Goal: Task Accomplishment & Management: Use online tool/utility

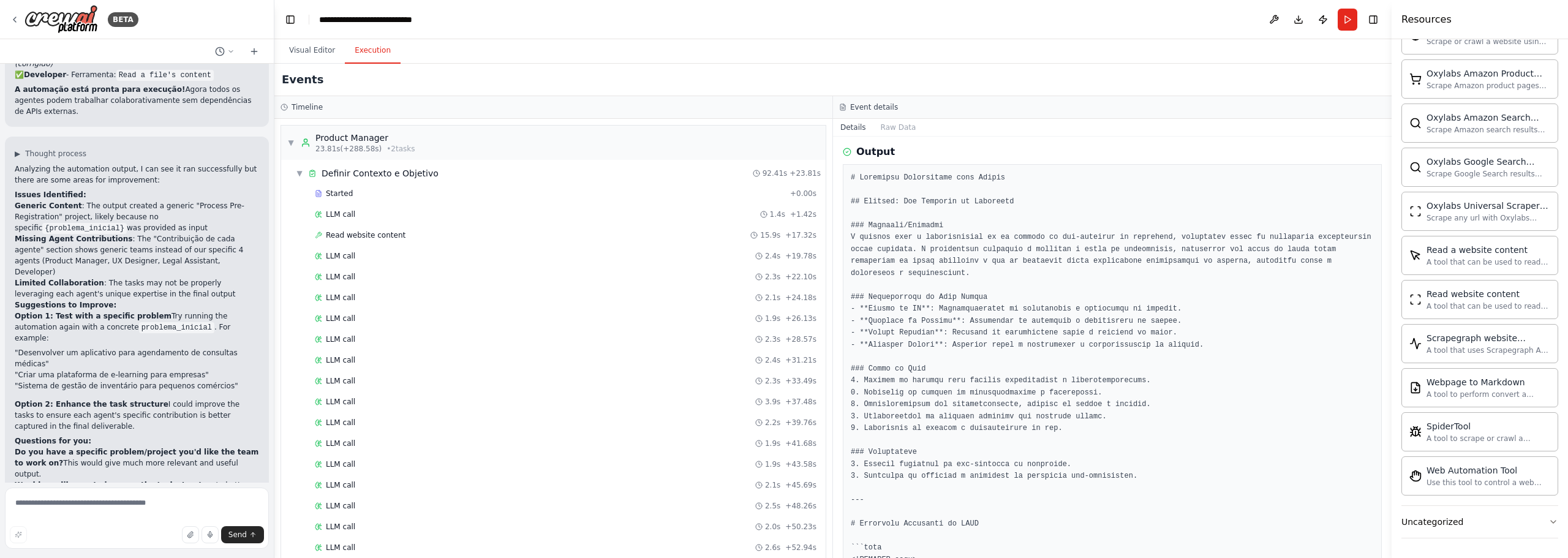
scroll to position [2192, 0]
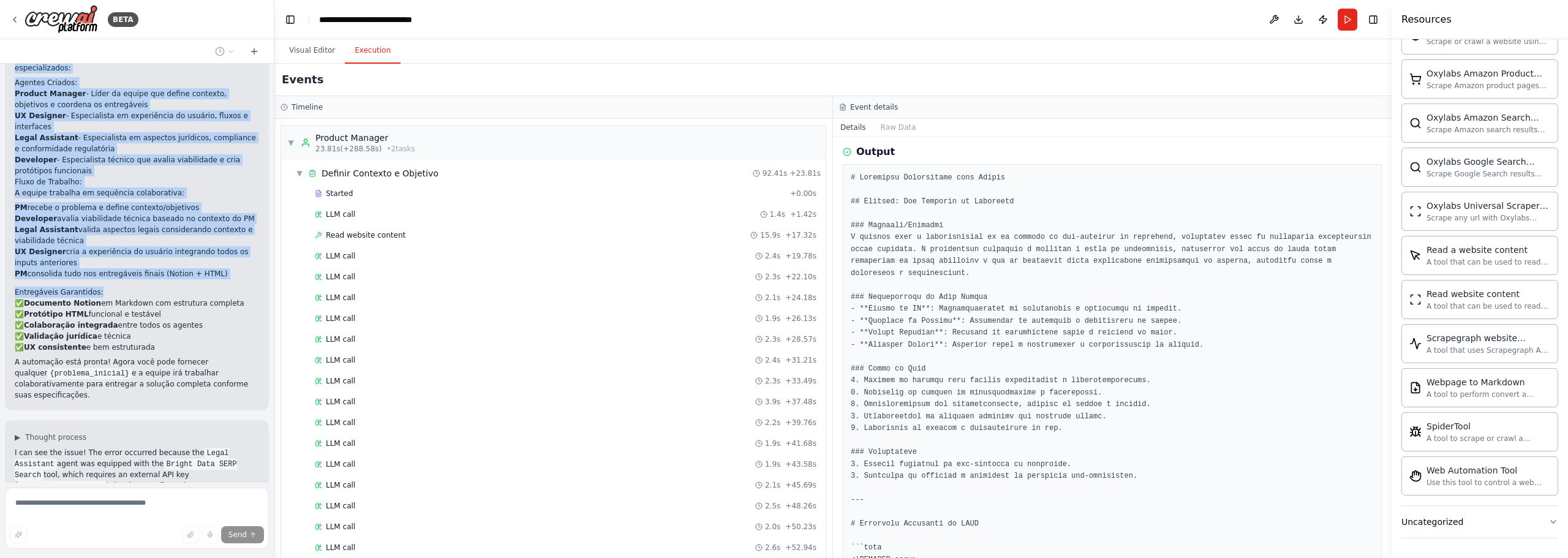
scroll to position [1346, 0]
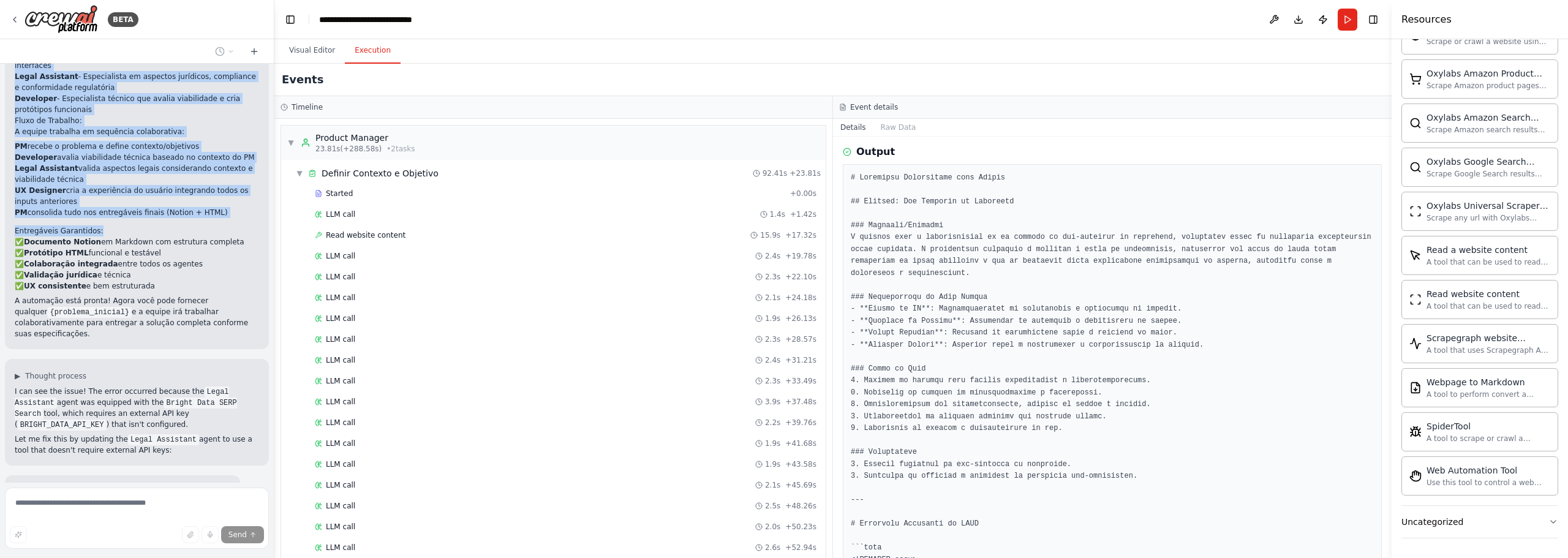
drag, startPoint x: 16, startPoint y: 152, endPoint x: 152, endPoint y: 241, distance: 162.5
click at [152, 241] on div "Perfeito! Criei sua equipe colaborativa com 4 agentes especializados: Agentes C…" at bounding box center [137, 164] width 244 height 349
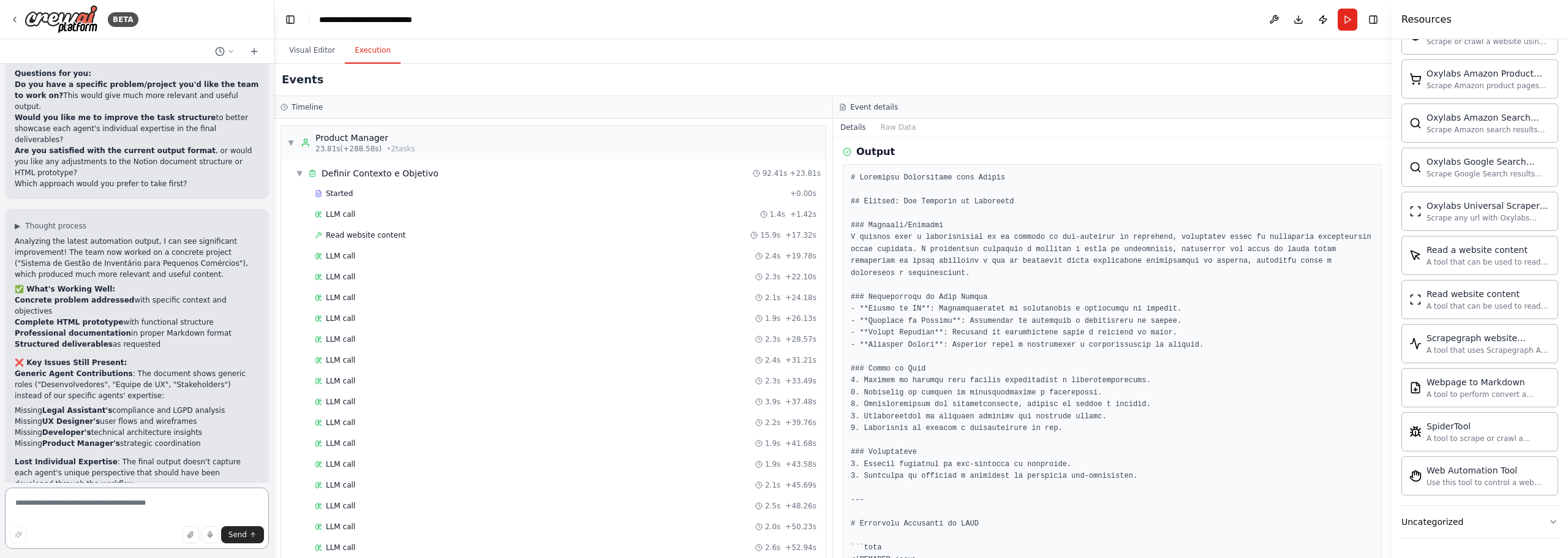
scroll to position [2550, 0]
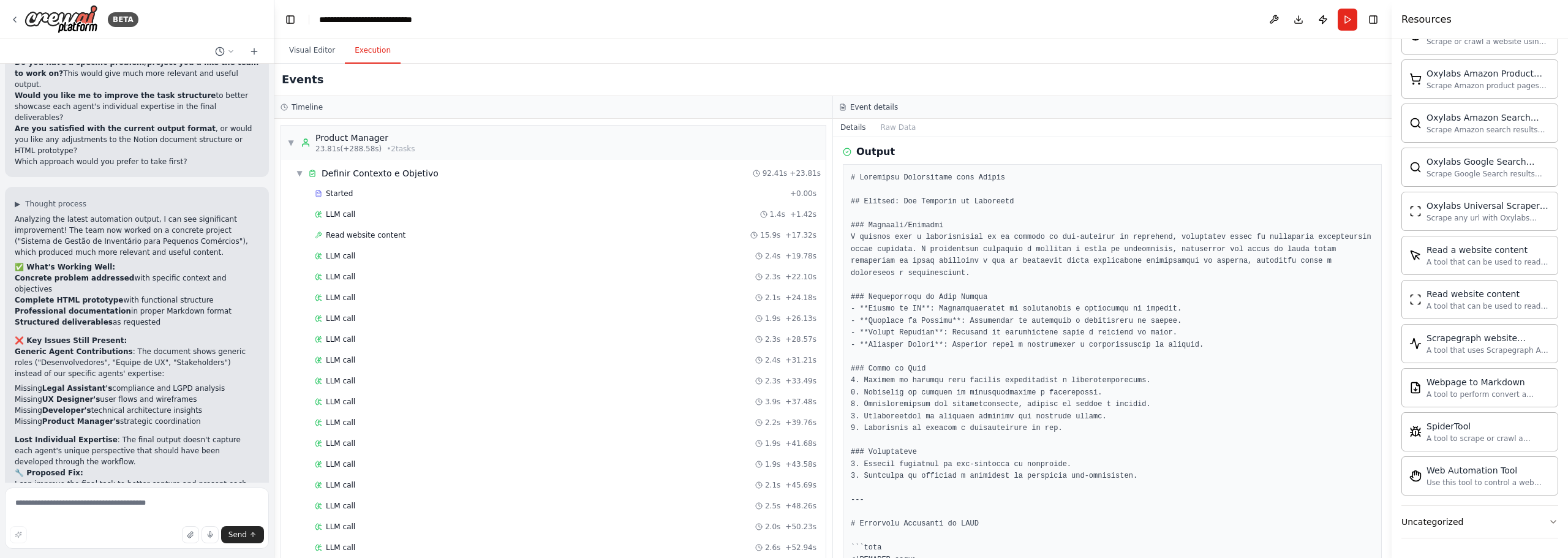
click at [149, 512] on textarea at bounding box center [136, 518] width 264 height 61
type textarea "***"
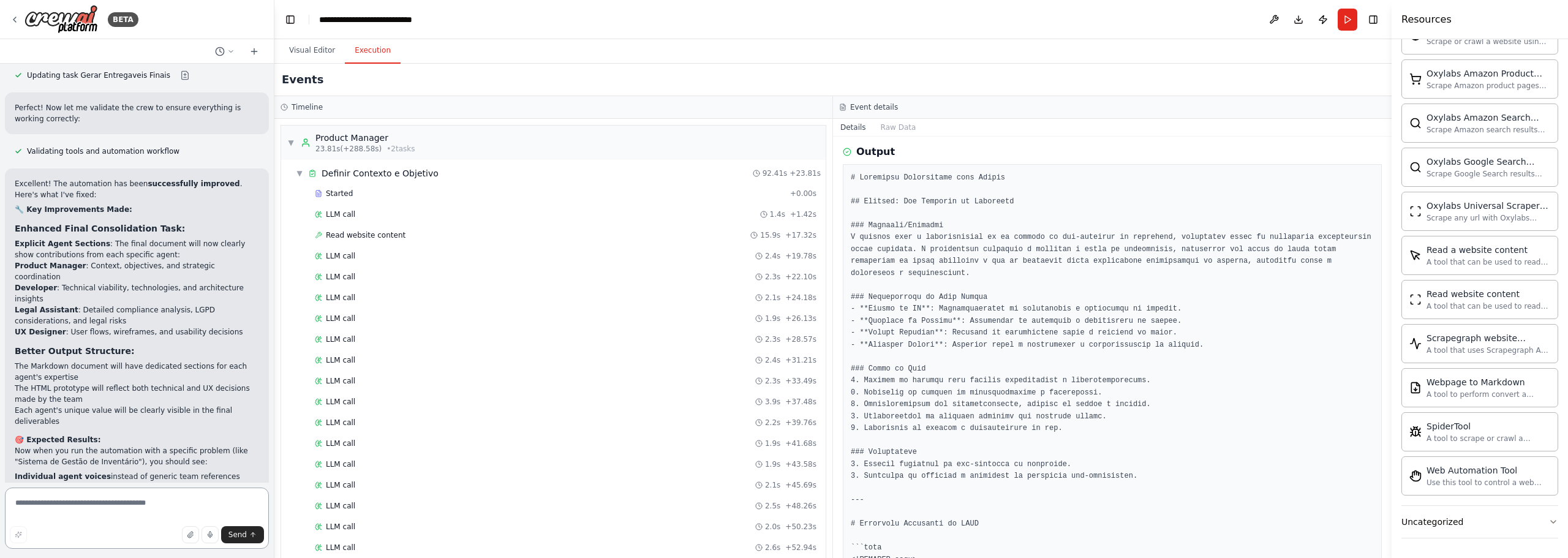
scroll to position [3402, 0]
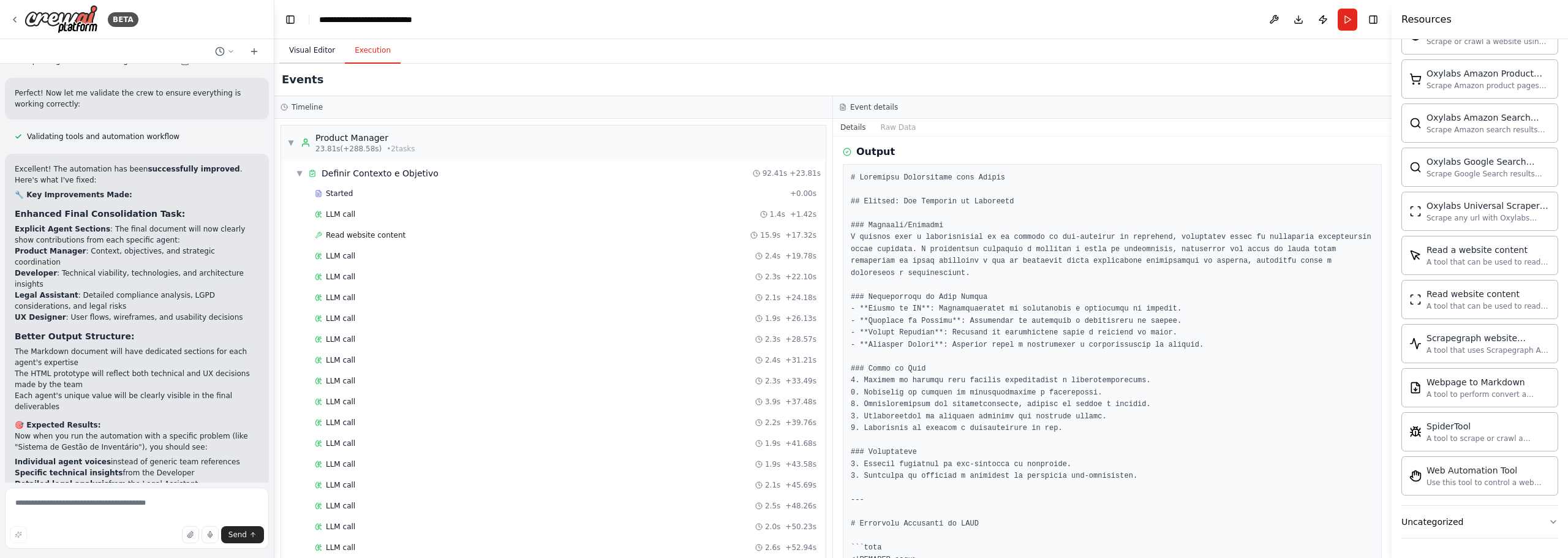
click at [307, 51] on button "Visual Editor" at bounding box center [312, 50] width 66 height 25
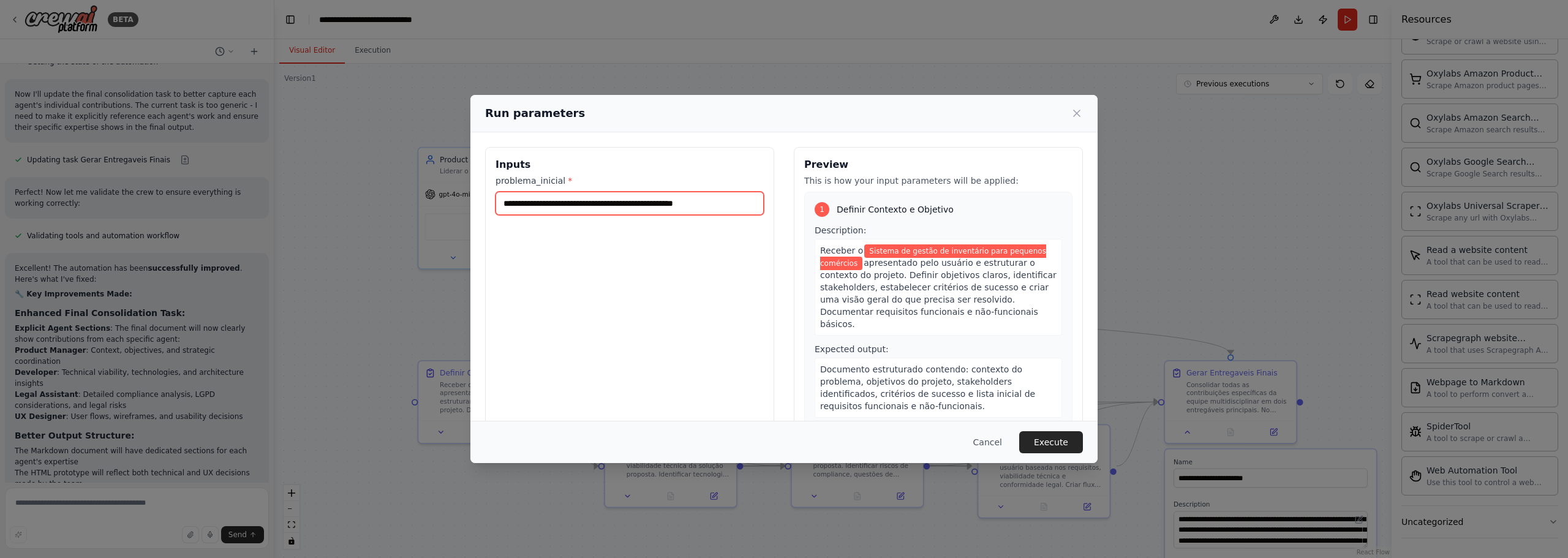
click at [669, 194] on input "**********" at bounding box center [629, 203] width 268 height 23
drag, startPoint x: 728, startPoint y: 204, endPoint x: 466, endPoint y: 196, distance: 262.1
click at [466, 197] on div "**********" at bounding box center [784, 279] width 1568 height 558
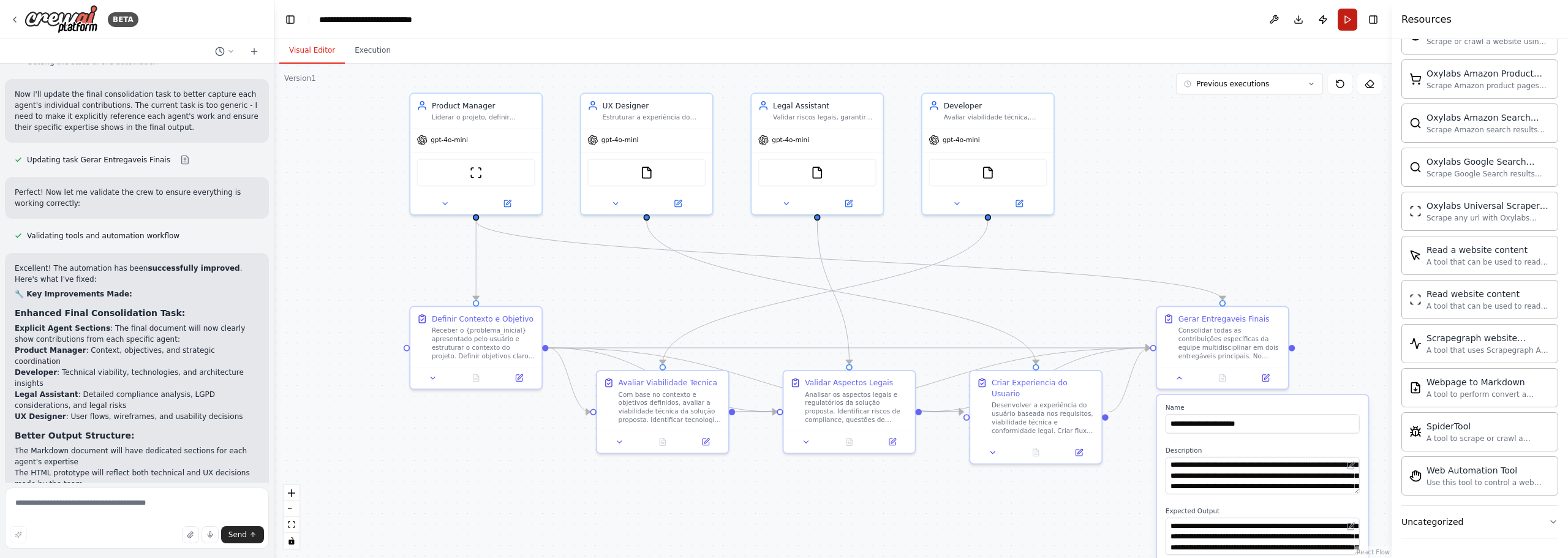
click at [1355, 19] on button "Run" at bounding box center [1347, 19] width 20 height 22
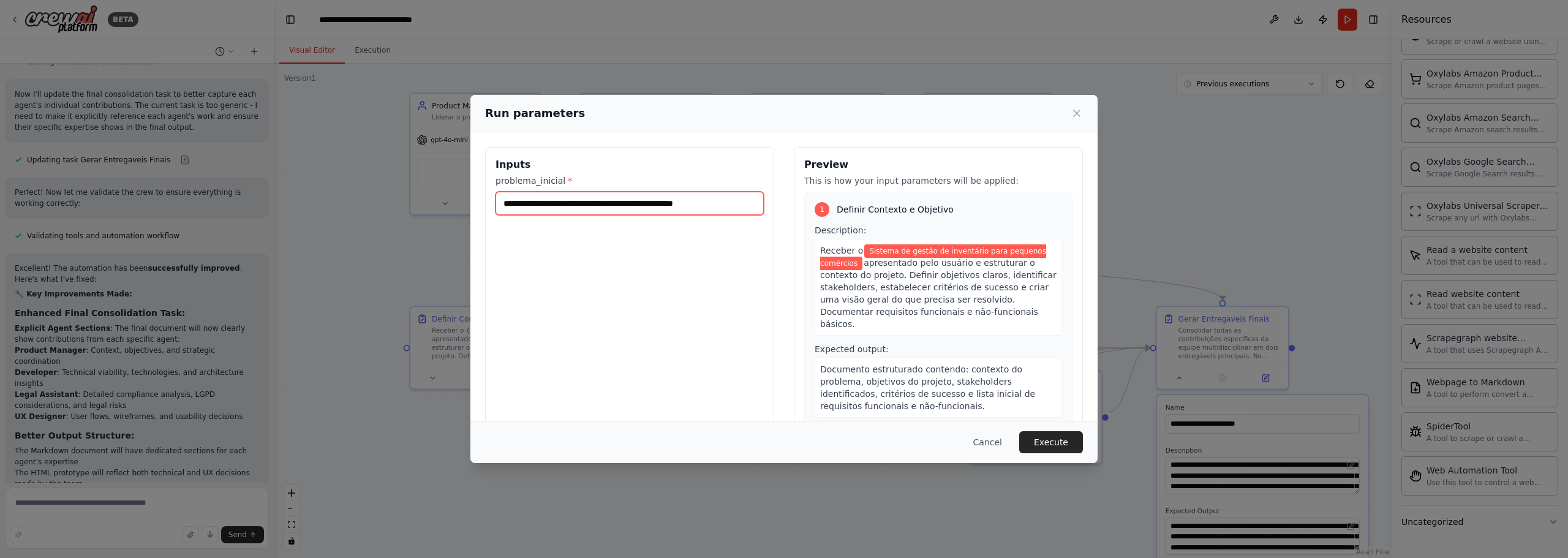
click at [697, 201] on input "**********" at bounding box center [629, 203] width 268 height 23
drag, startPoint x: 734, startPoint y: 201, endPoint x: 460, endPoint y: 219, distance: 274.6
click at [460, 219] on div "**********" at bounding box center [784, 279] width 1568 height 558
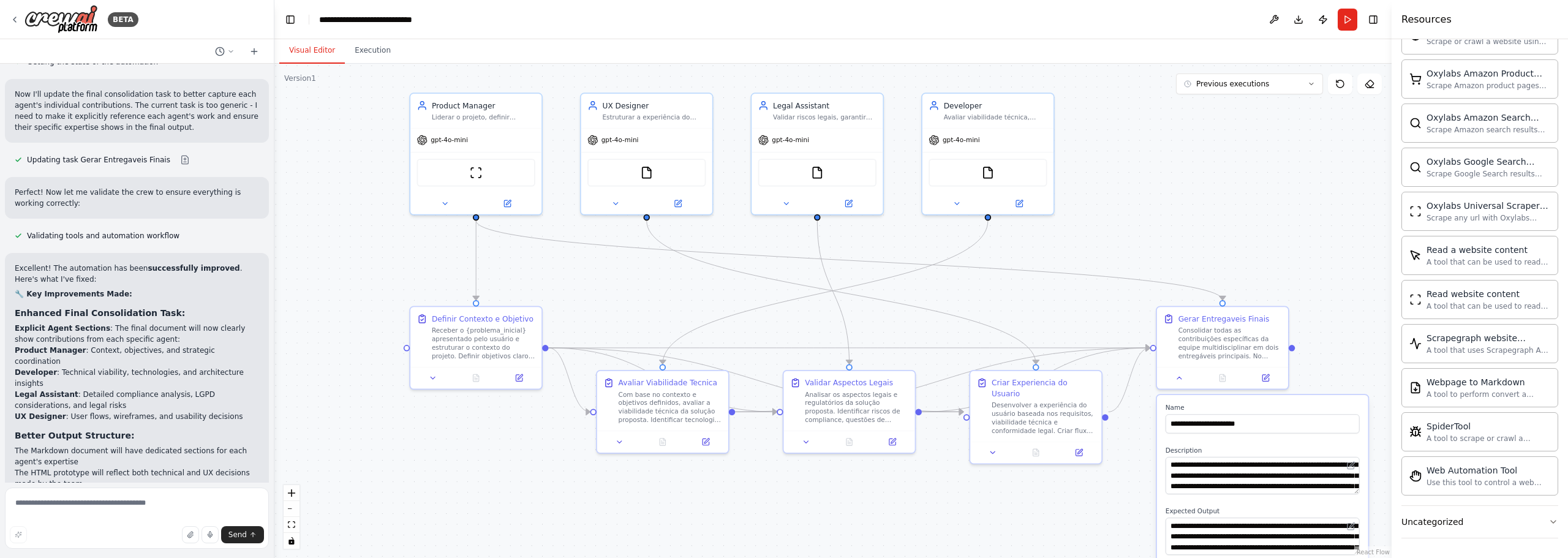
click at [1357, 21] on header "**********" at bounding box center [833, 20] width 1117 height 39
click at [1349, 24] on button "Run" at bounding box center [1347, 19] width 20 height 22
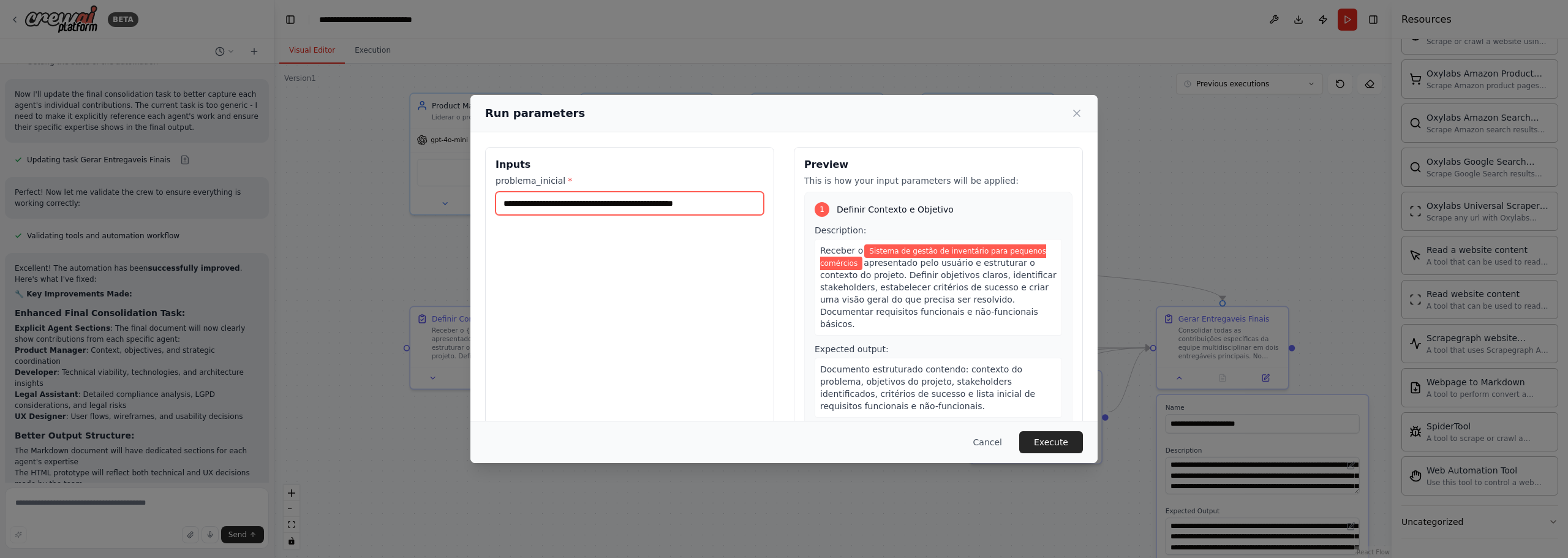
click at [730, 197] on input "**********" at bounding box center [629, 203] width 268 height 23
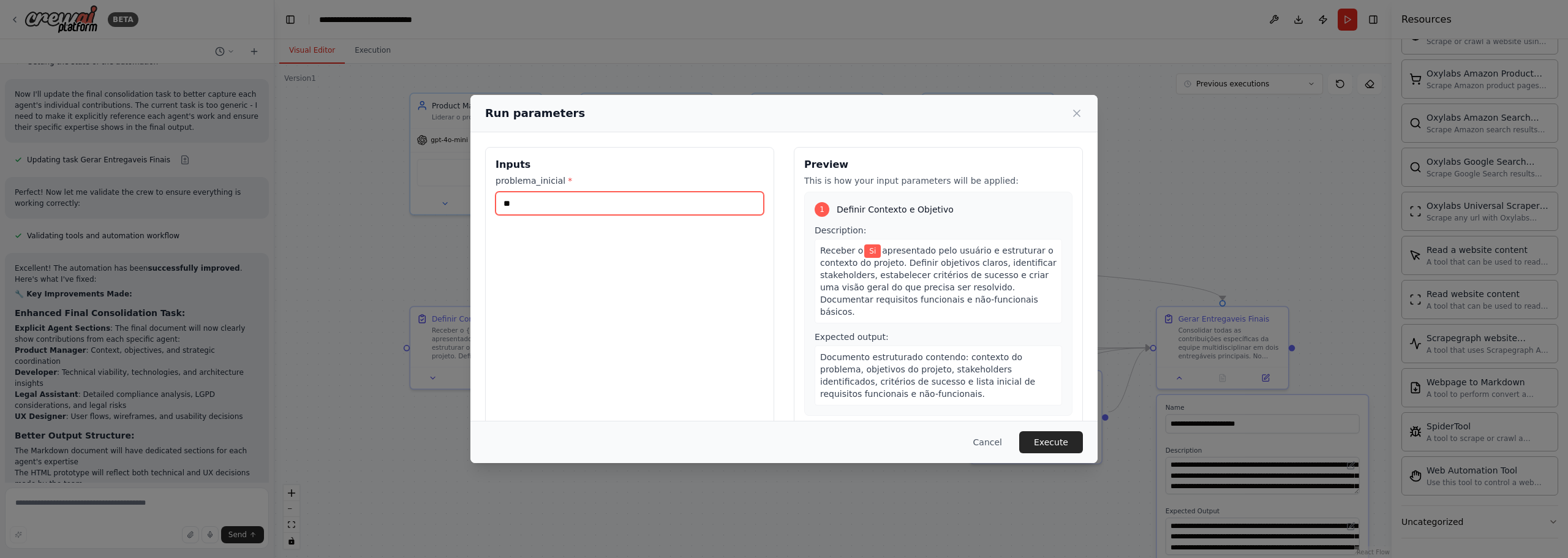
type input "*"
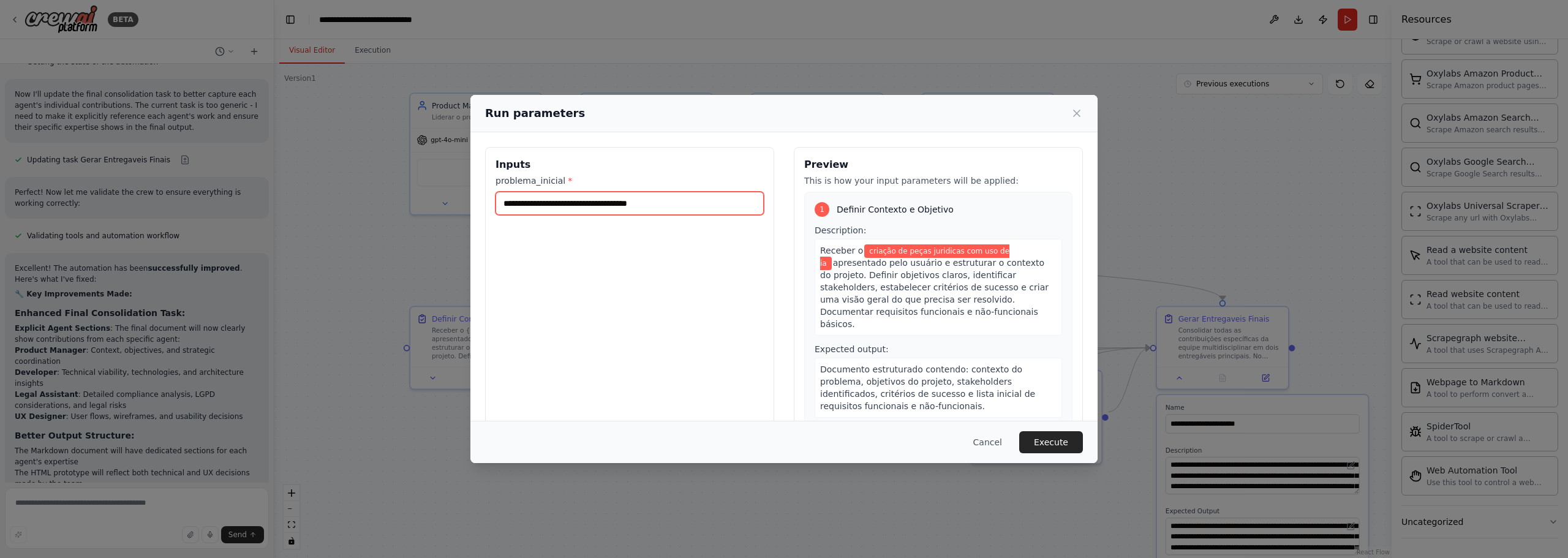
click at [599, 205] on input "**********" at bounding box center [629, 203] width 268 height 23
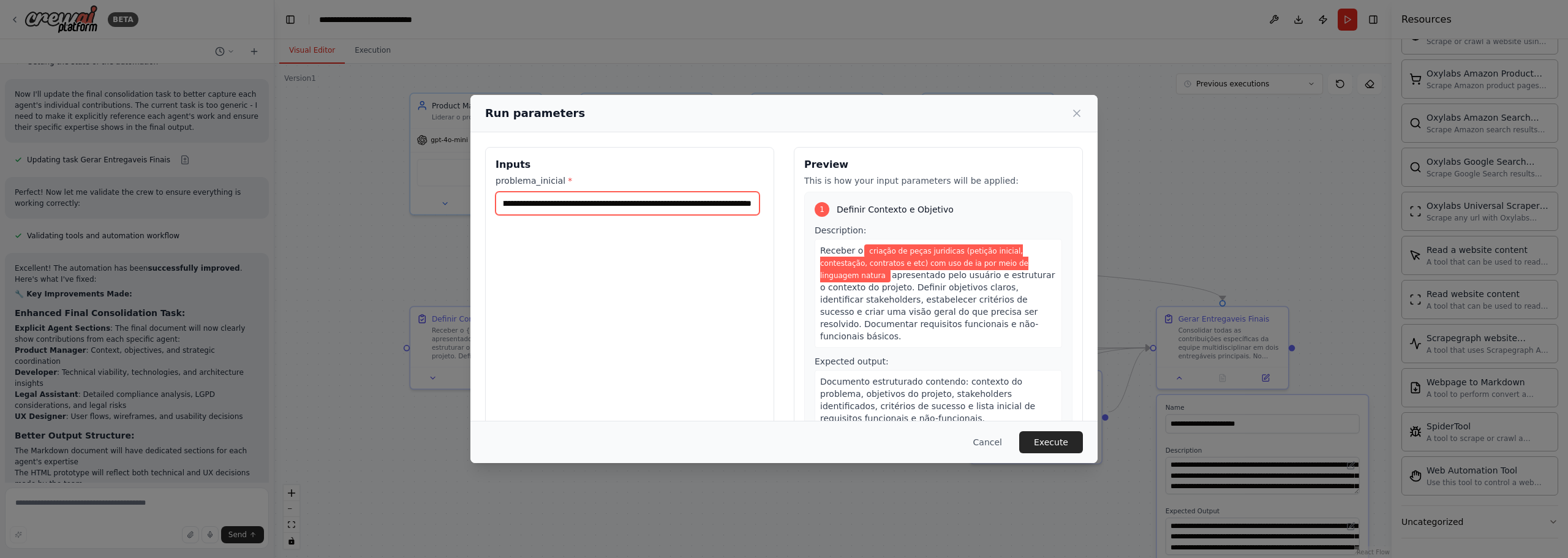
scroll to position [0, 193]
type input "**********"
click at [1061, 443] on button "Execute" at bounding box center [1051, 442] width 64 height 22
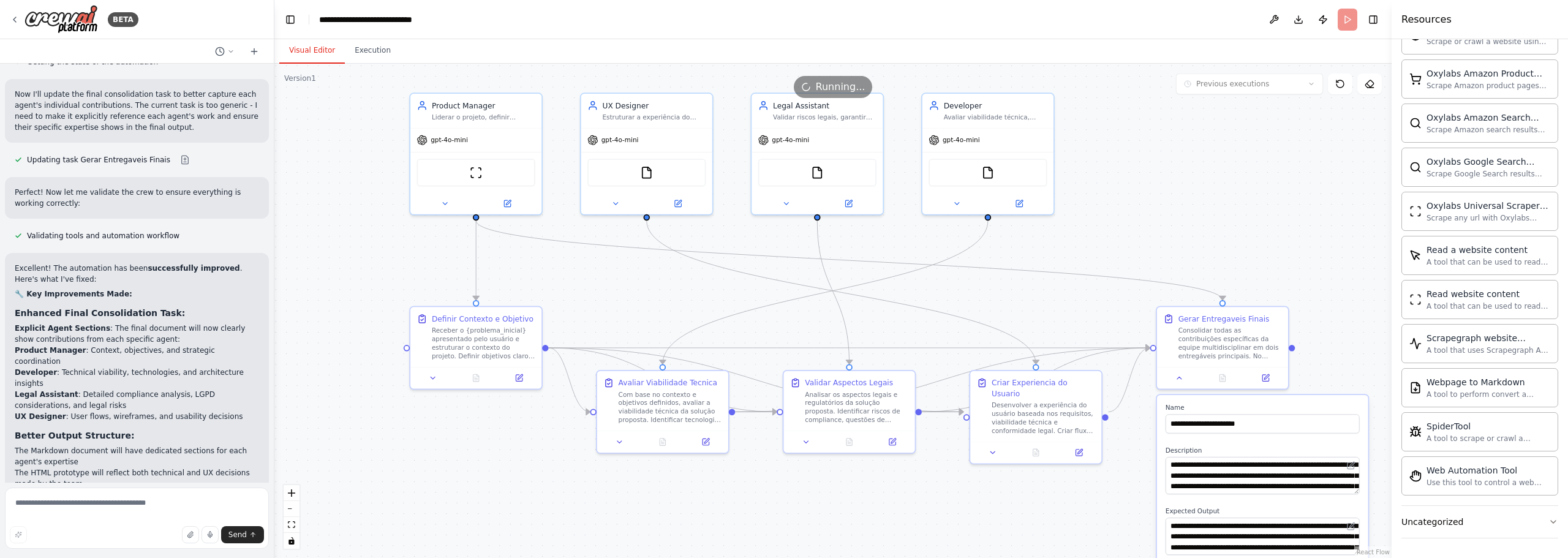
click at [314, 51] on button "Visual Editor" at bounding box center [312, 50] width 66 height 25
click at [1183, 383] on div at bounding box center [1222, 375] width 131 height 22
click at [1182, 376] on icon at bounding box center [1179, 376] width 8 height 8
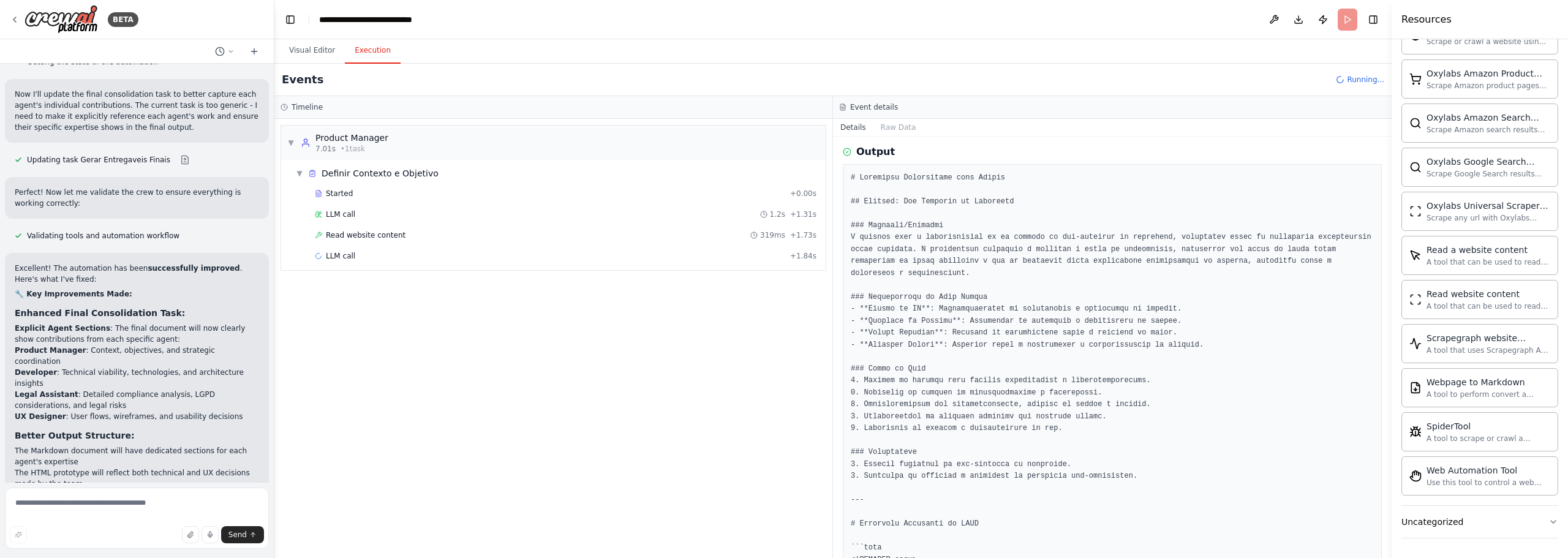
click at [373, 46] on button "Execution" at bounding box center [372, 50] width 55 height 25
click at [345, 210] on span "LLM call" at bounding box center [340, 214] width 29 height 9
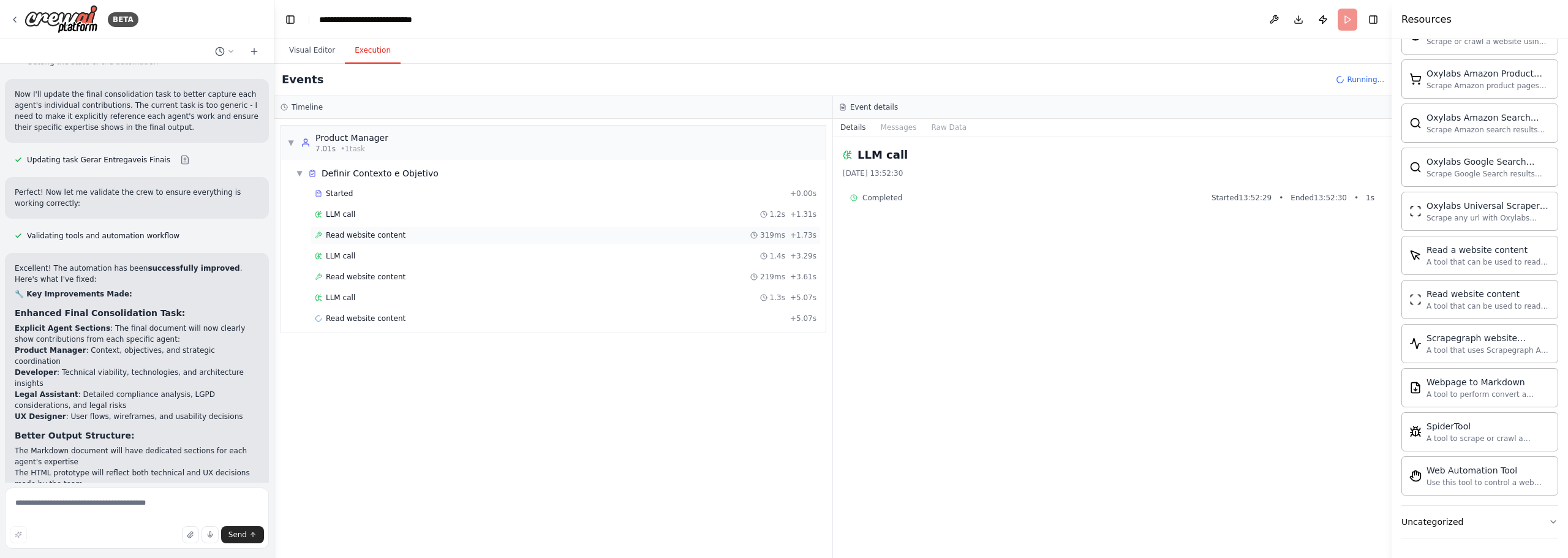
click at [361, 236] on span "Read website content" at bounding box center [366, 235] width 80 height 9
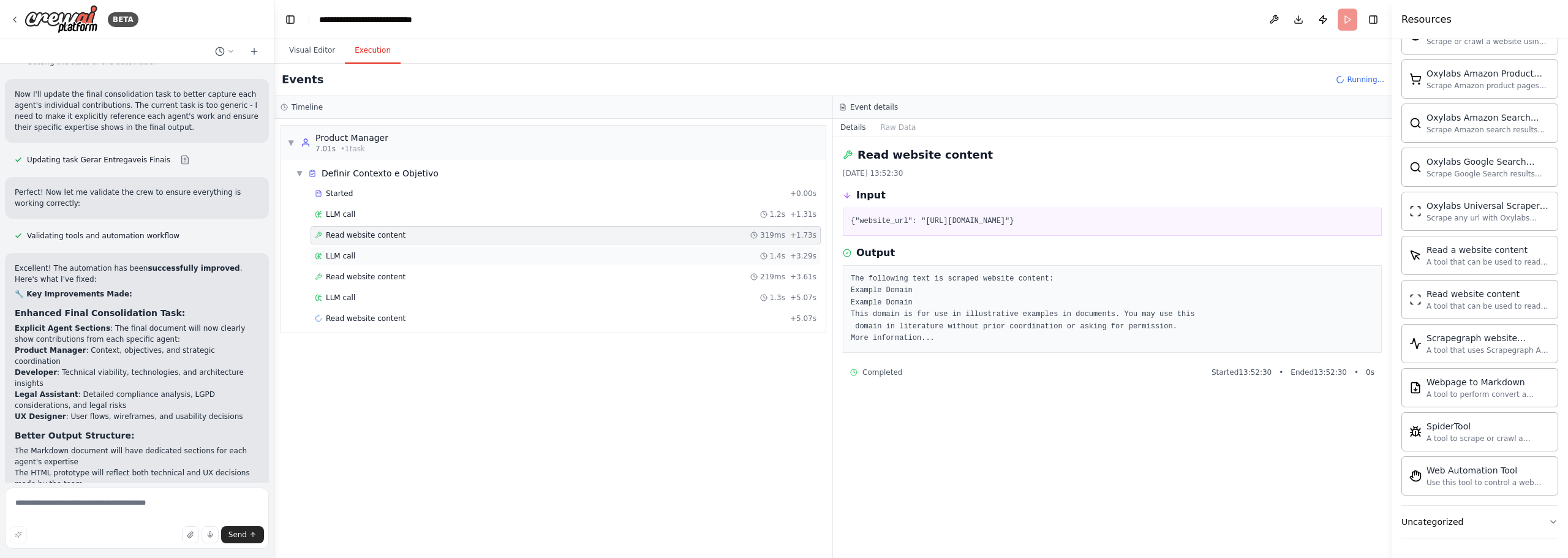
click at [349, 259] on span "LLM call" at bounding box center [340, 256] width 29 height 9
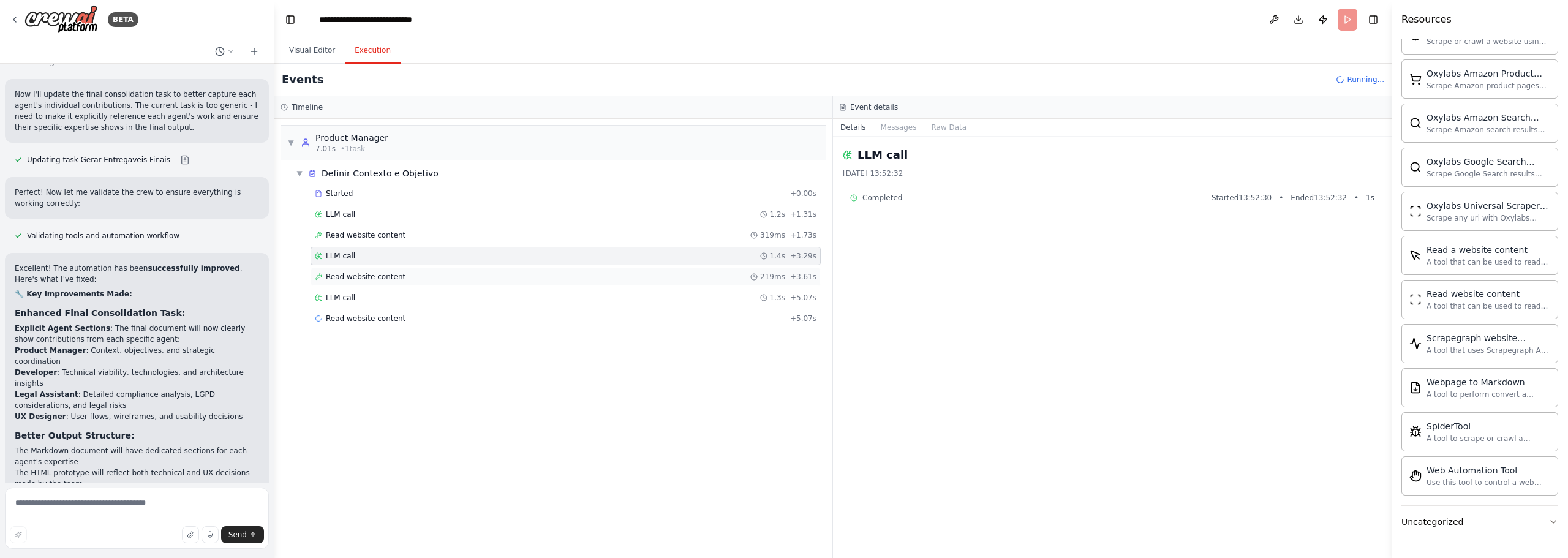
click at [371, 277] on span "Read website content" at bounding box center [366, 276] width 80 height 9
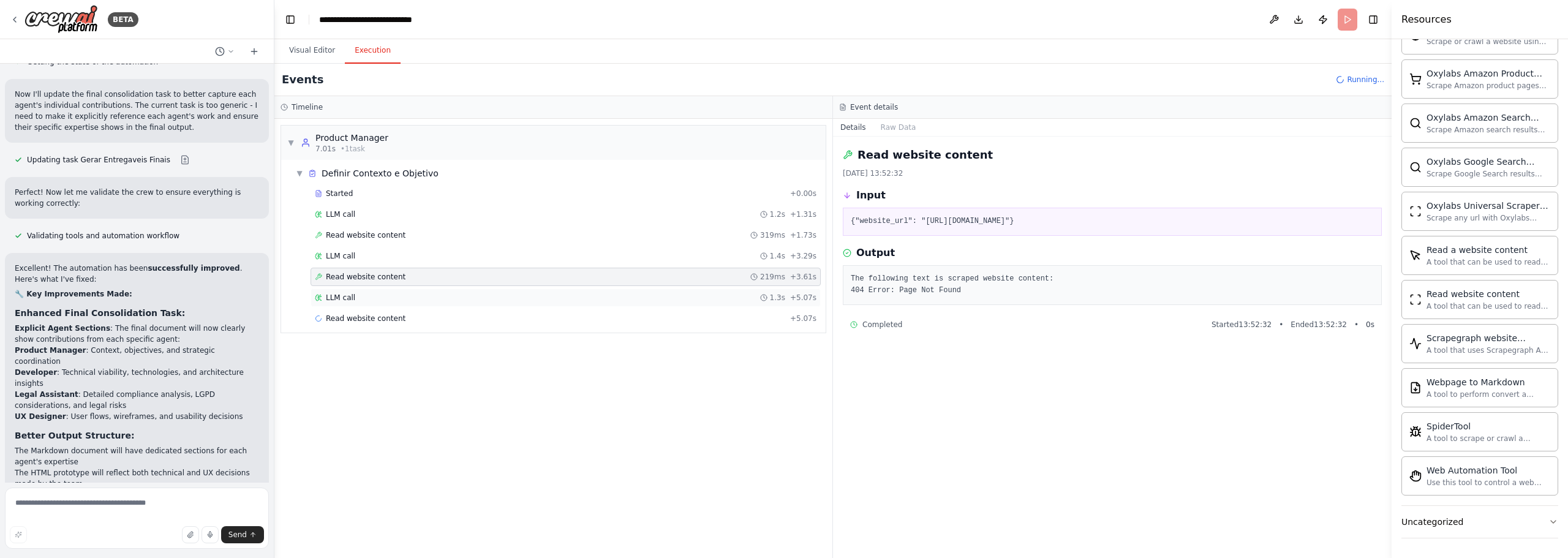
click at [353, 290] on div "LLM call 1.3s + 5.07s" at bounding box center [565, 298] width 510 height 19
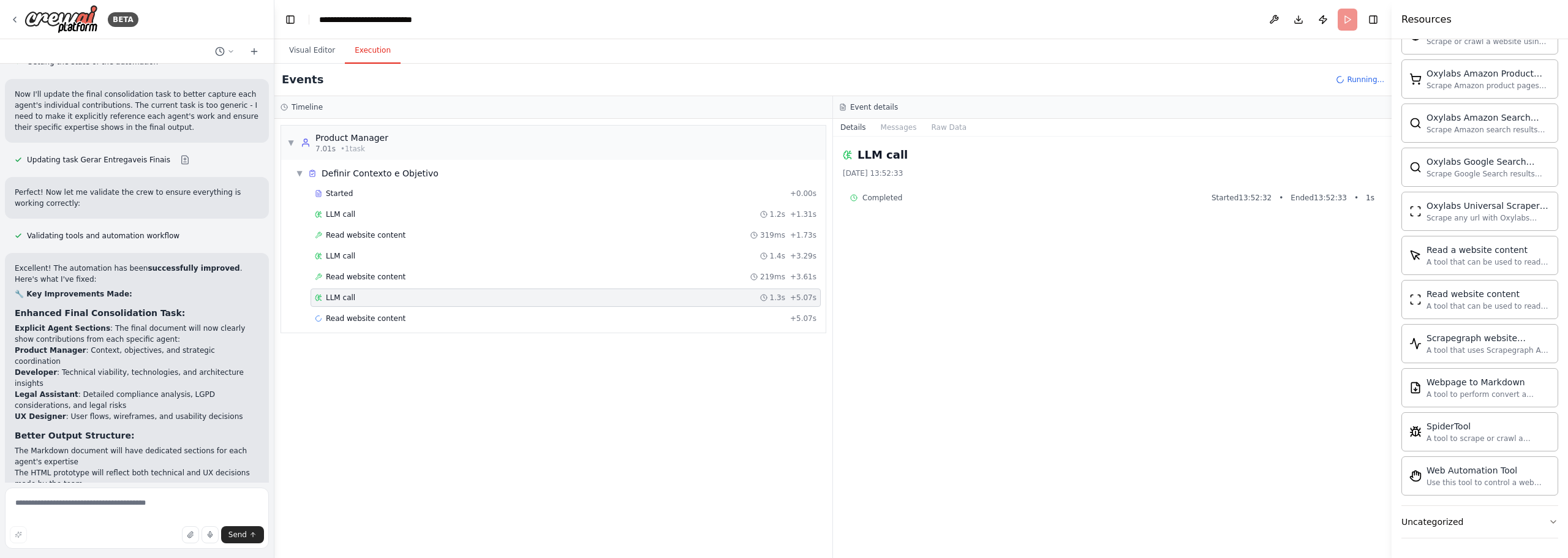
click at [422, 331] on div "▼ Definir Contexto e Objetivo Started + 0.00s LLM call 1.2s + 1.31s Read websit…" at bounding box center [553, 246] width 544 height 173
click at [1300, 22] on button "Download" at bounding box center [1298, 19] width 20 height 22
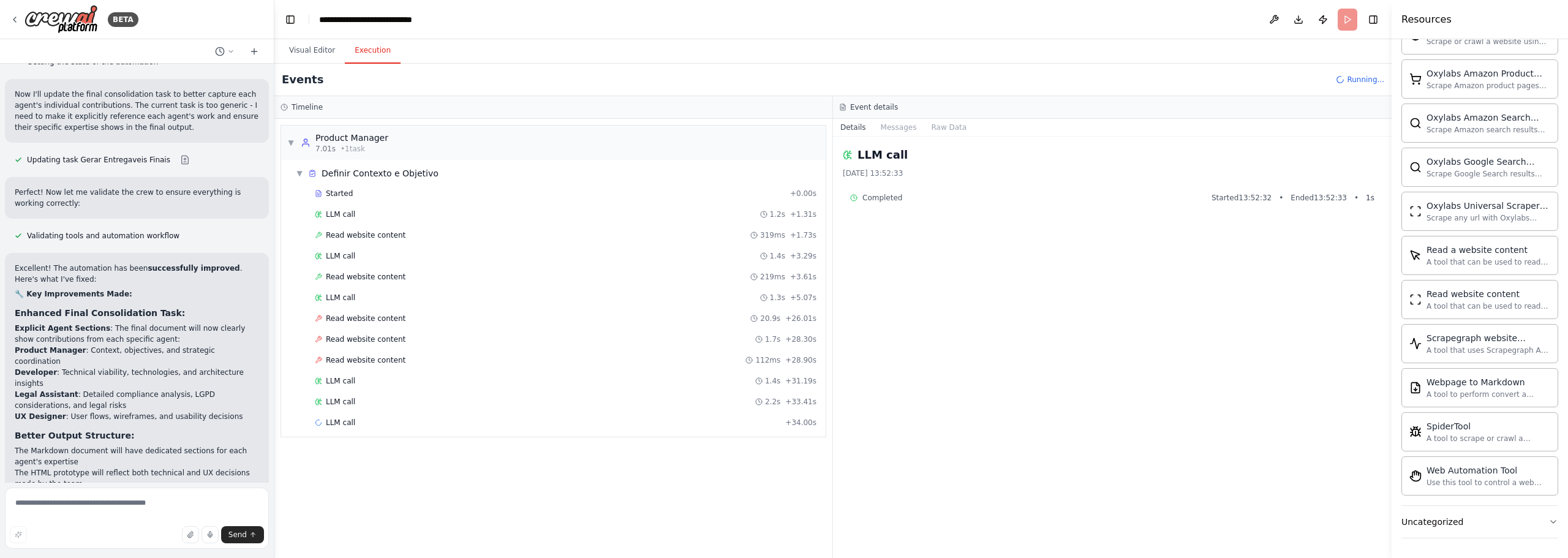
click at [1151, 31] on header "**********" at bounding box center [833, 20] width 1117 height 39
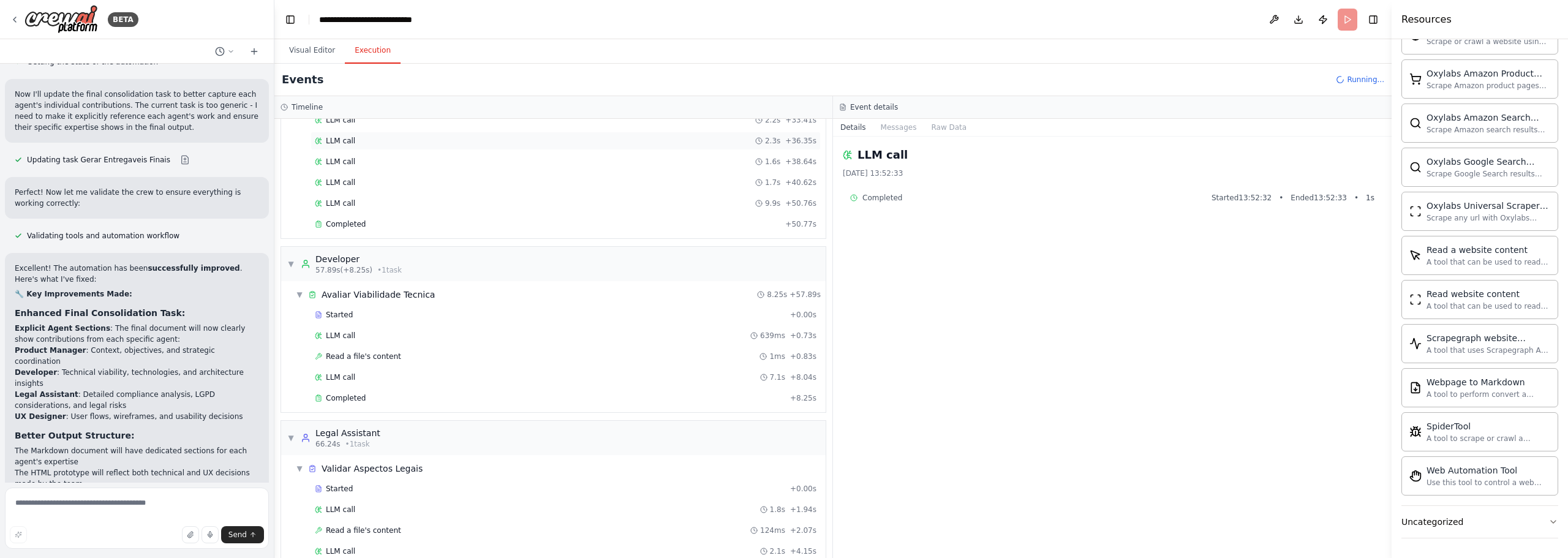
scroll to position [306, 0]
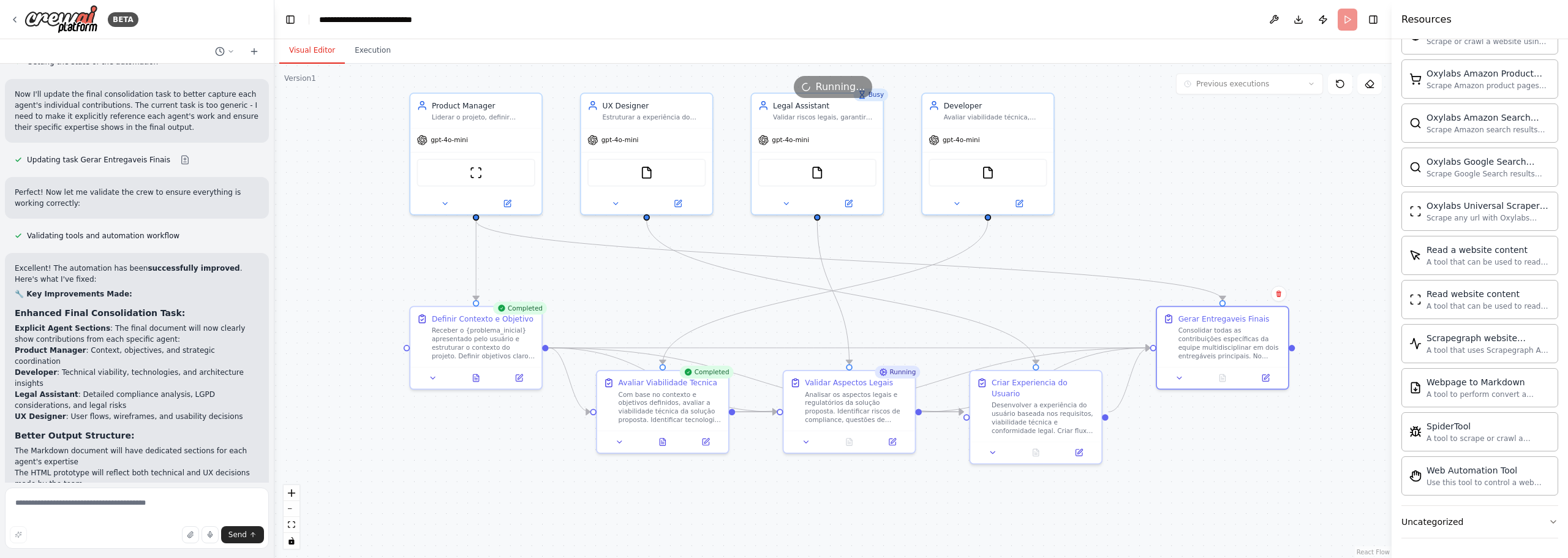
click at [321, 49] on button "Visual Editor" at bounding box center [312, 50] width 66 height 25
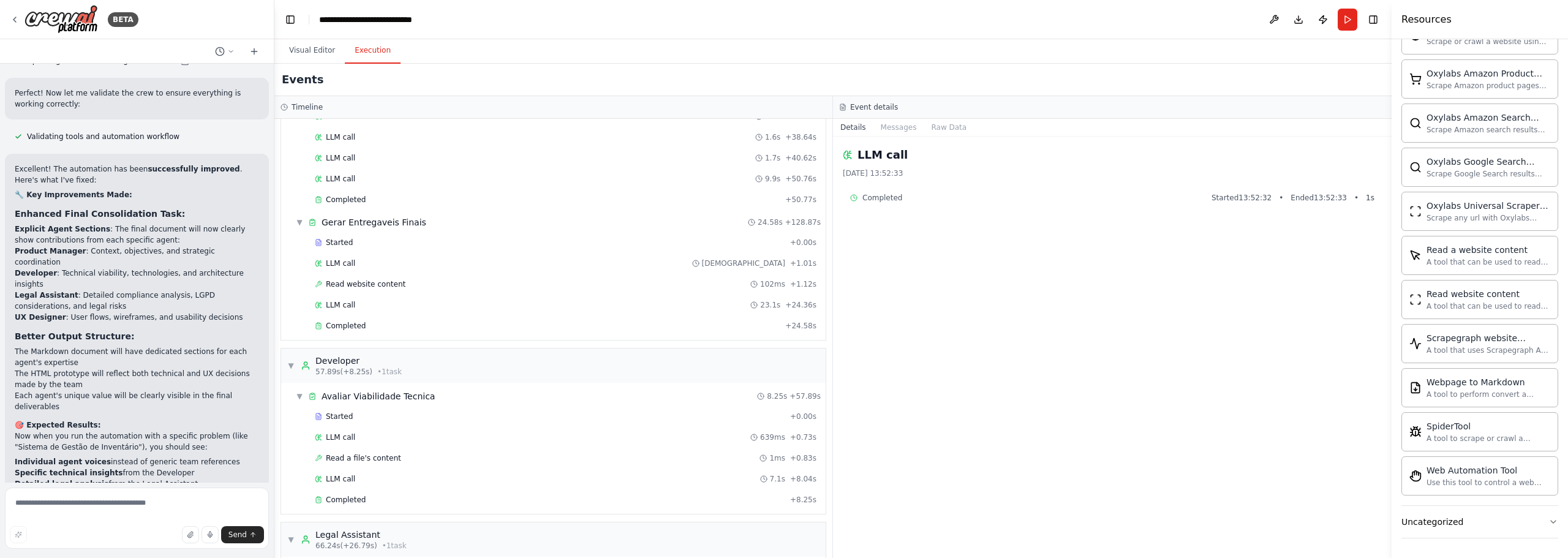
click at [375, 59] on button "Execution" at bounding box center [372, 50] width 55 height 25
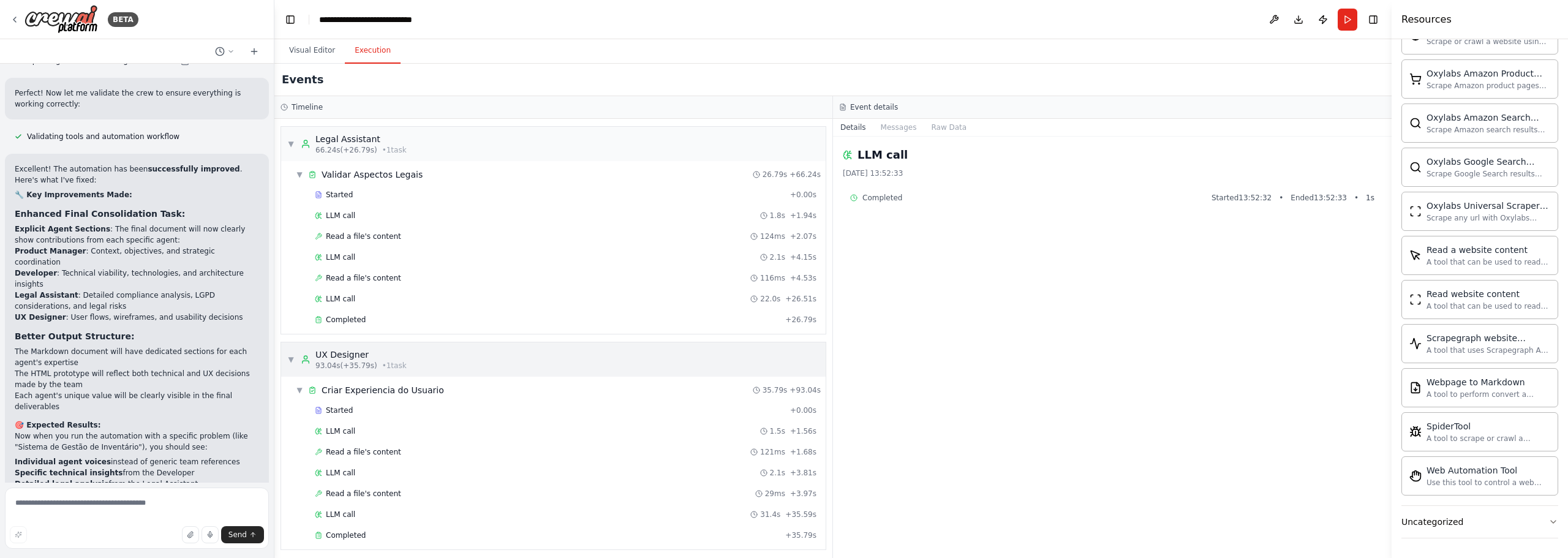
scroll to position [707, 0]
click at [381, 525] on div "Completed" at bounding box center [547, 529] width 465 height 9
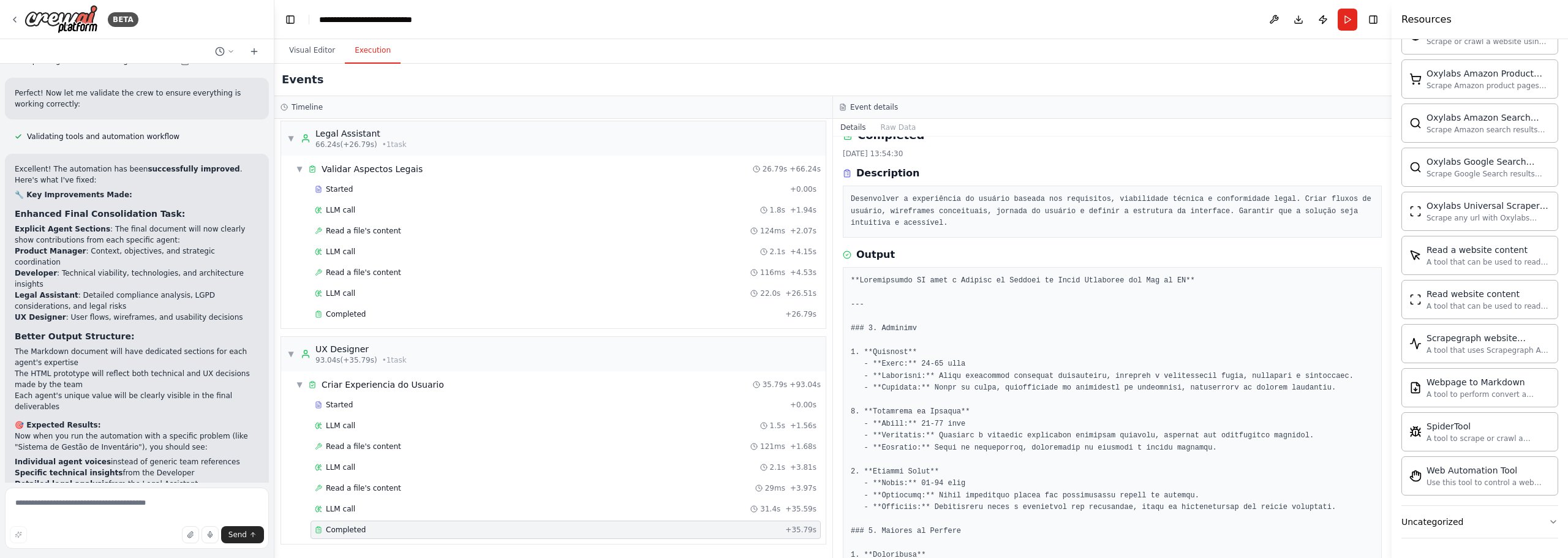
scroll to position [0, 0]
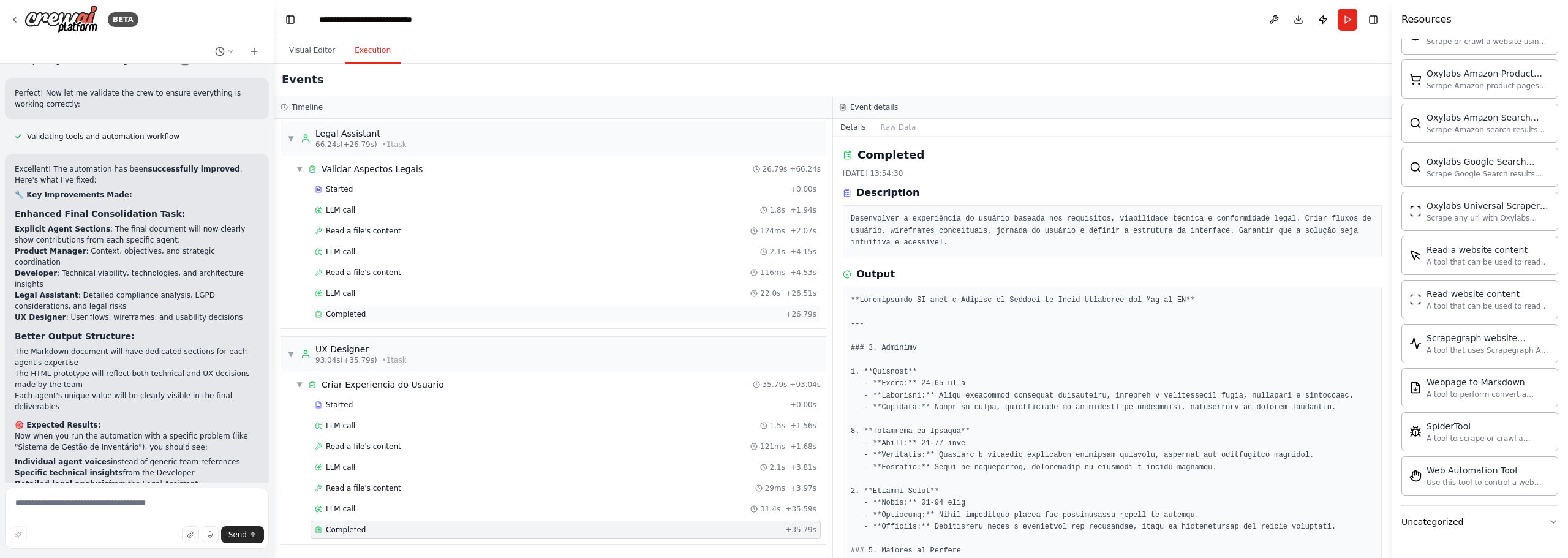
click at [360, 307] on div "Completed + 26.79s" at bounding box center [565, 314] width 510 height 19
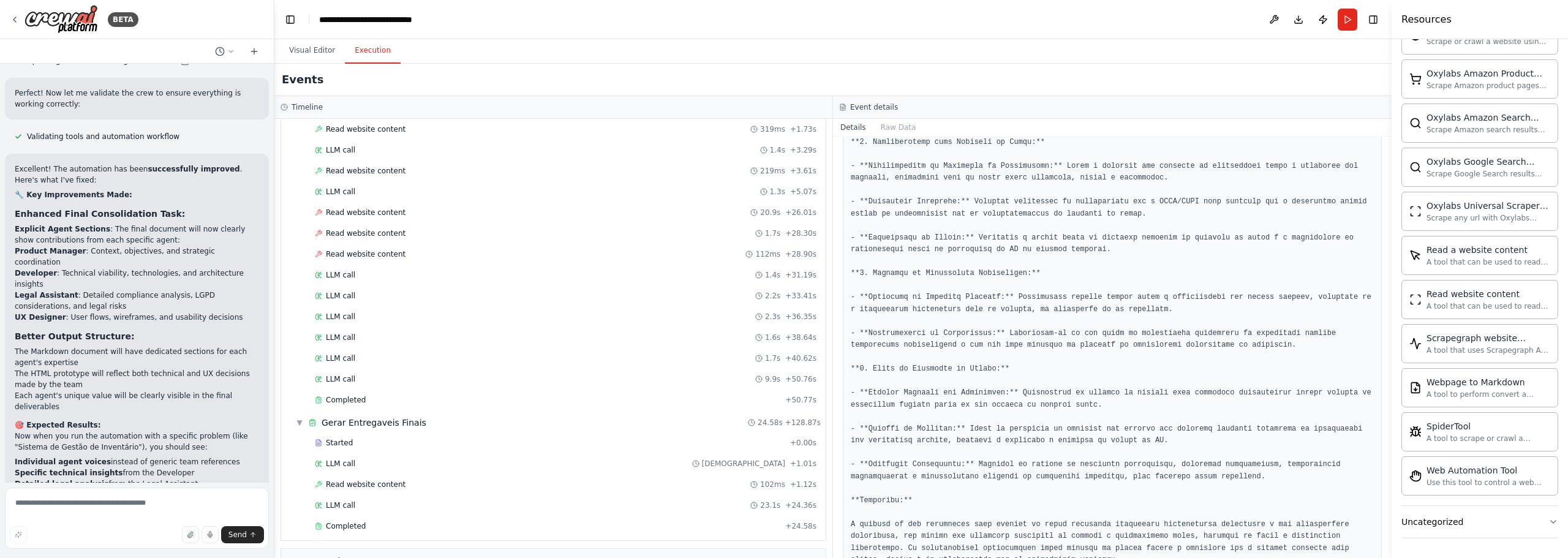
scroll to position [183, 0]
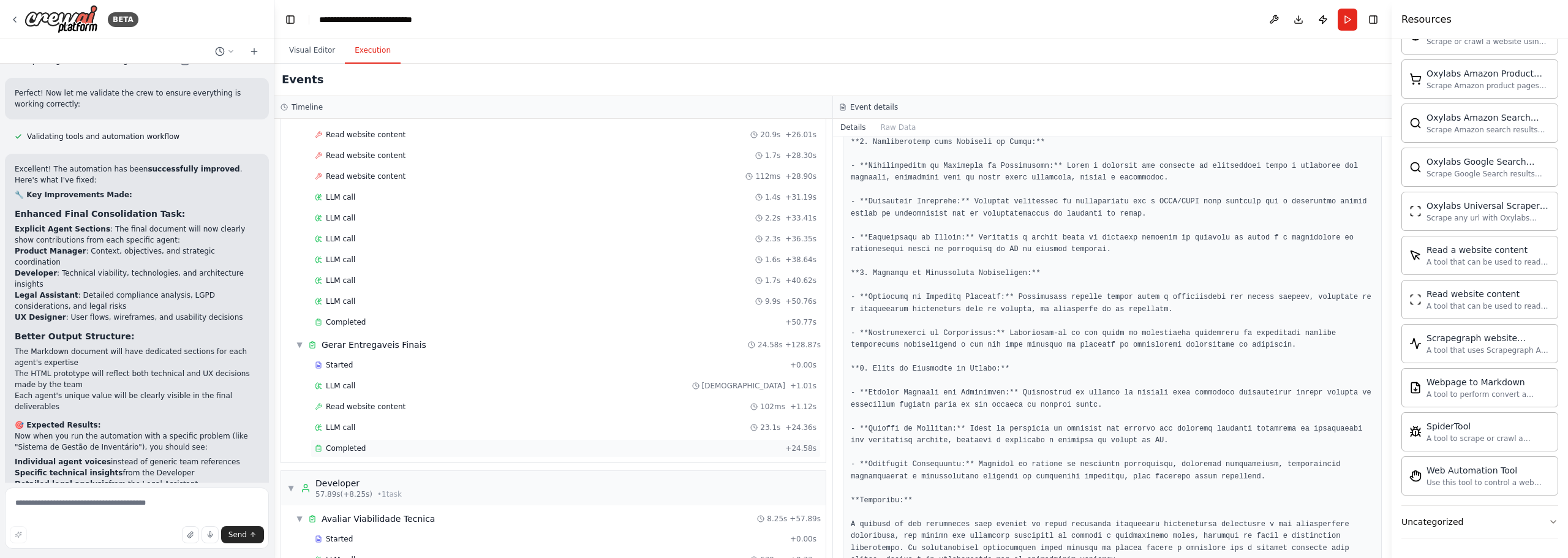
click at [363, 448] on div "Completed" at bounding box center [547, 448] width 465 height 9
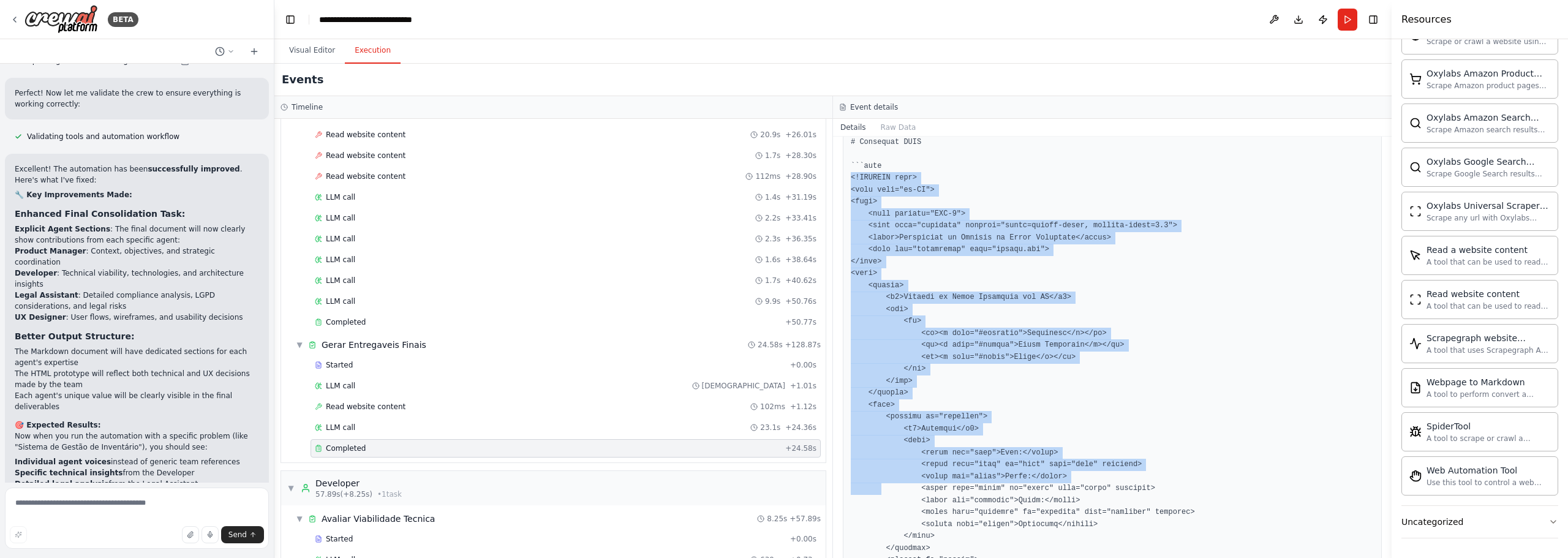
scroll to position [1089, 0]
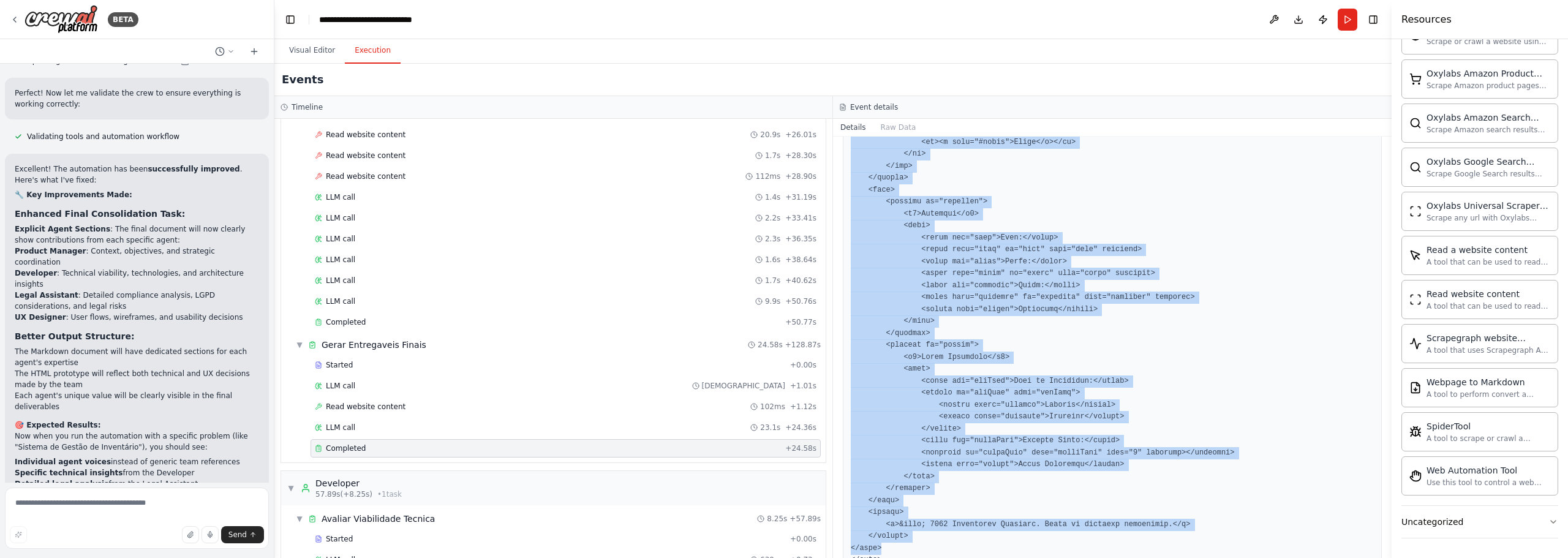
drag, startPoint x: 848, startPoint y: 219, endPoint x: 918, endPoint y: 498, distance: 287.6
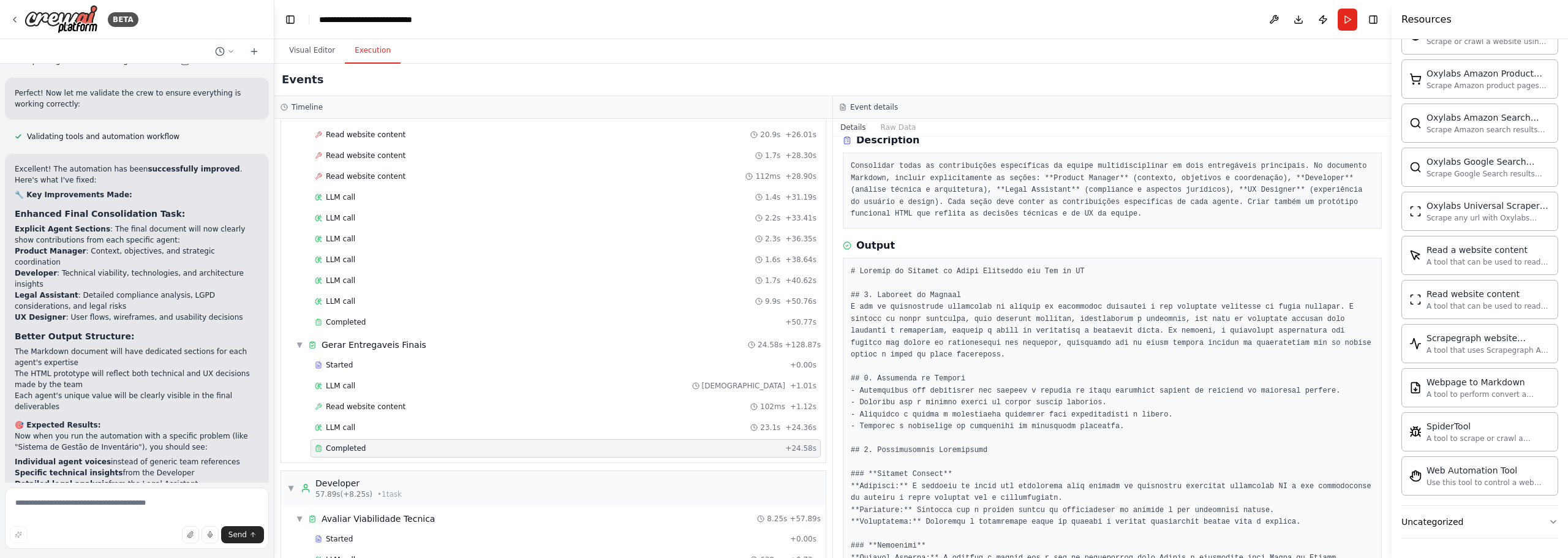
scroll to position [0, 0]
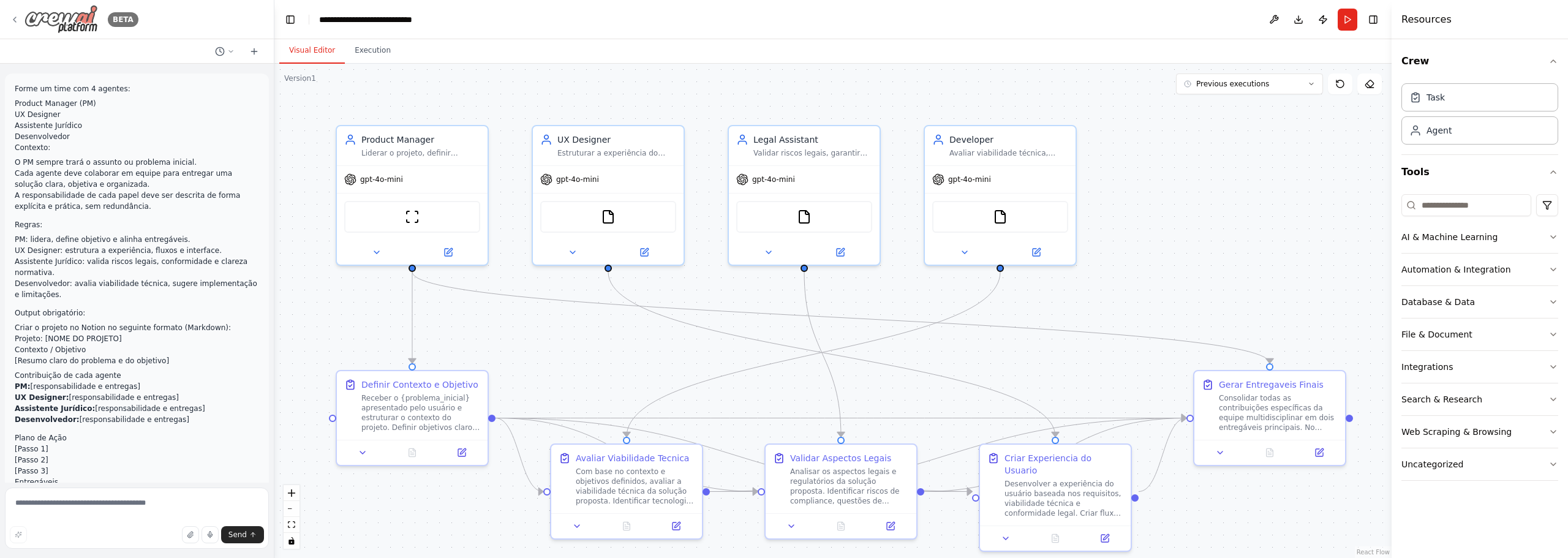
scroll to position [3302, 0]
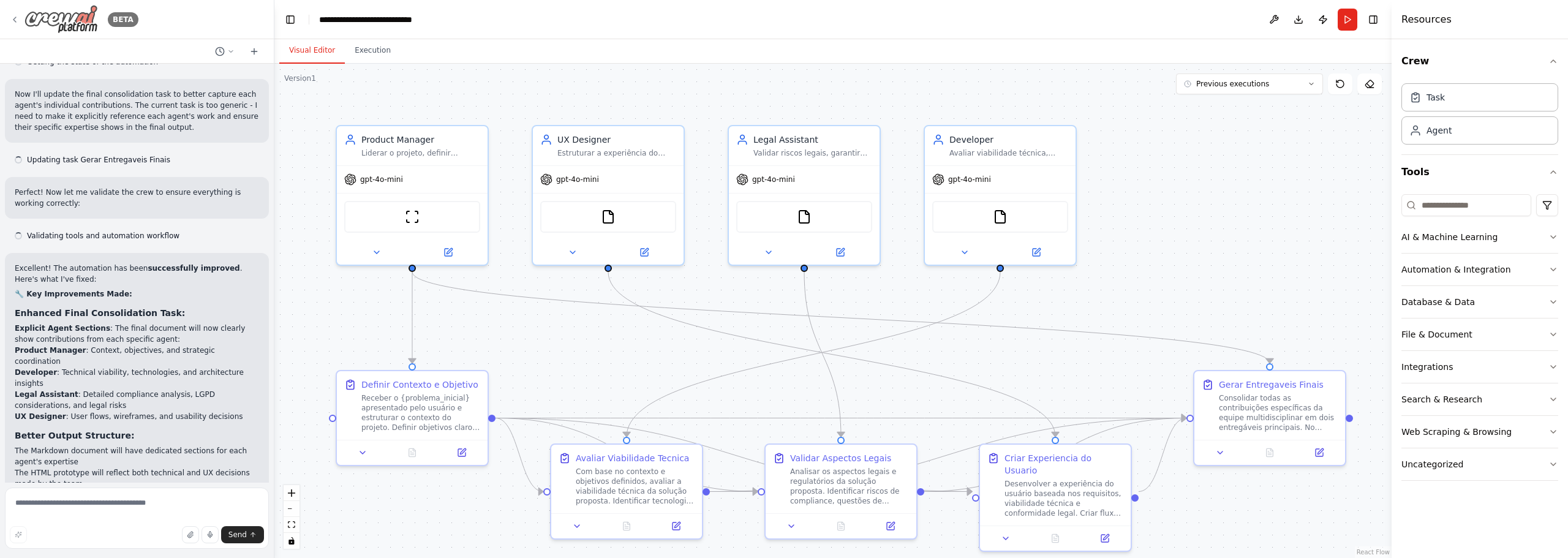
click at [16, 21] on icon at bounding box center [14, 20] width 9 height 9
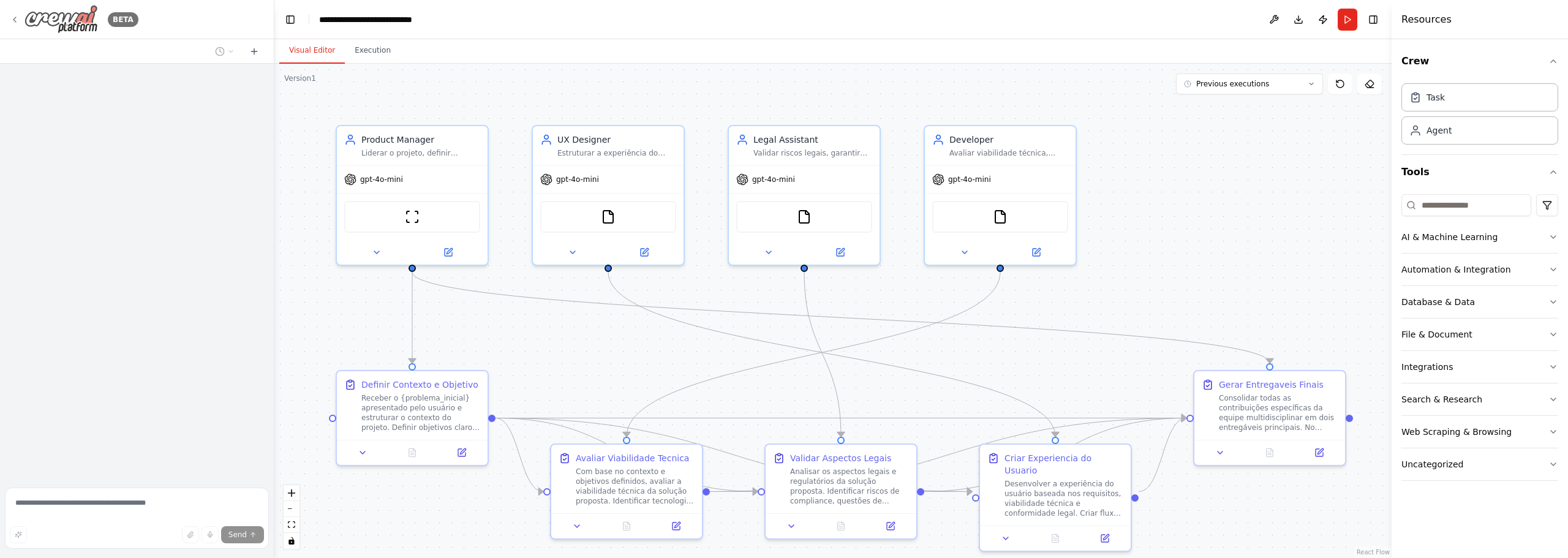
drag, startPoint x: 0, startPoint y: 0, endPoint x: 62, endPoint y: 16, distance: 64.0
click at [62, 16] on img at bounding box center [61, 19] width 73 height 29
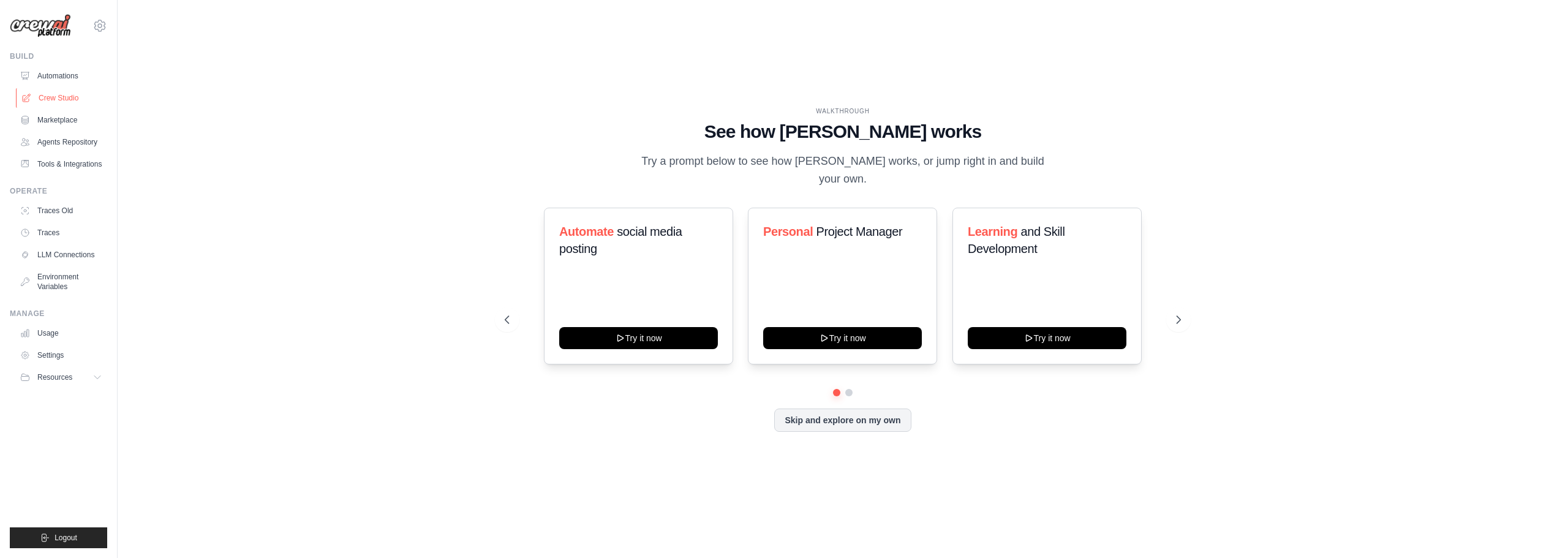
click at [63, 99] on link "Crew Studio" at bounding box center [62, 98] width 92 height 20
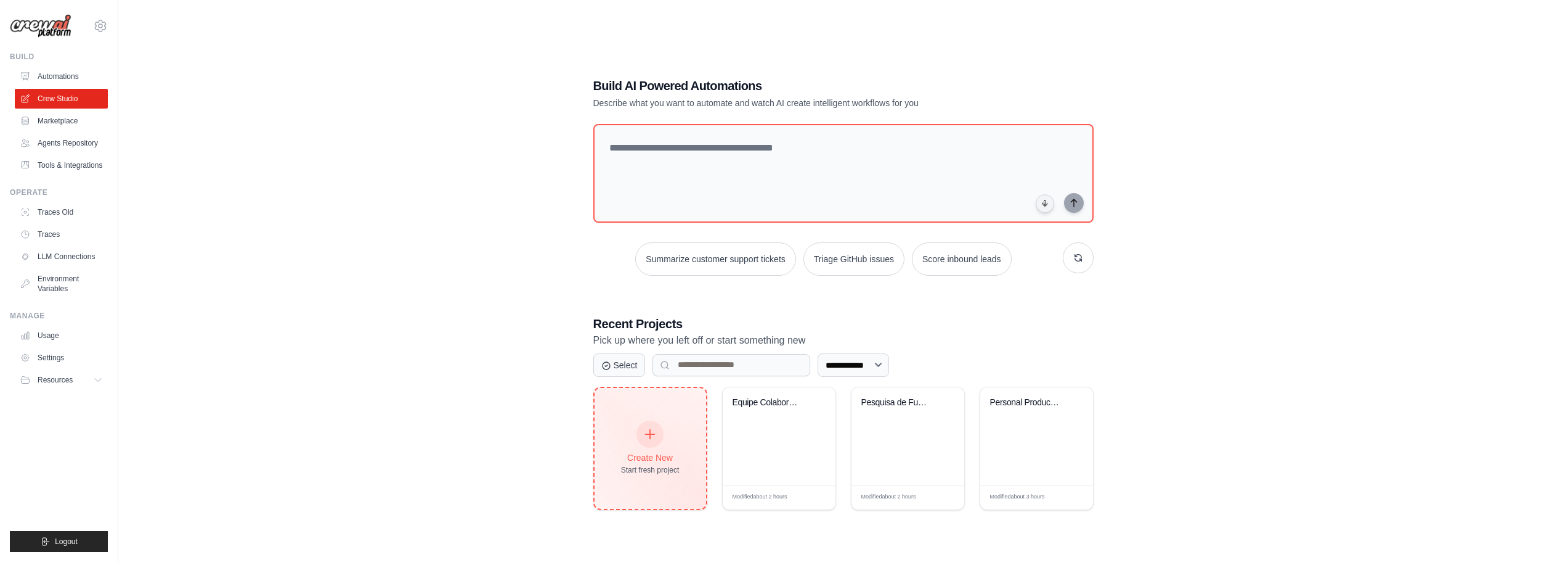
click at [649, 439] on icon at bounding box center [650, 434] width 13 height 13
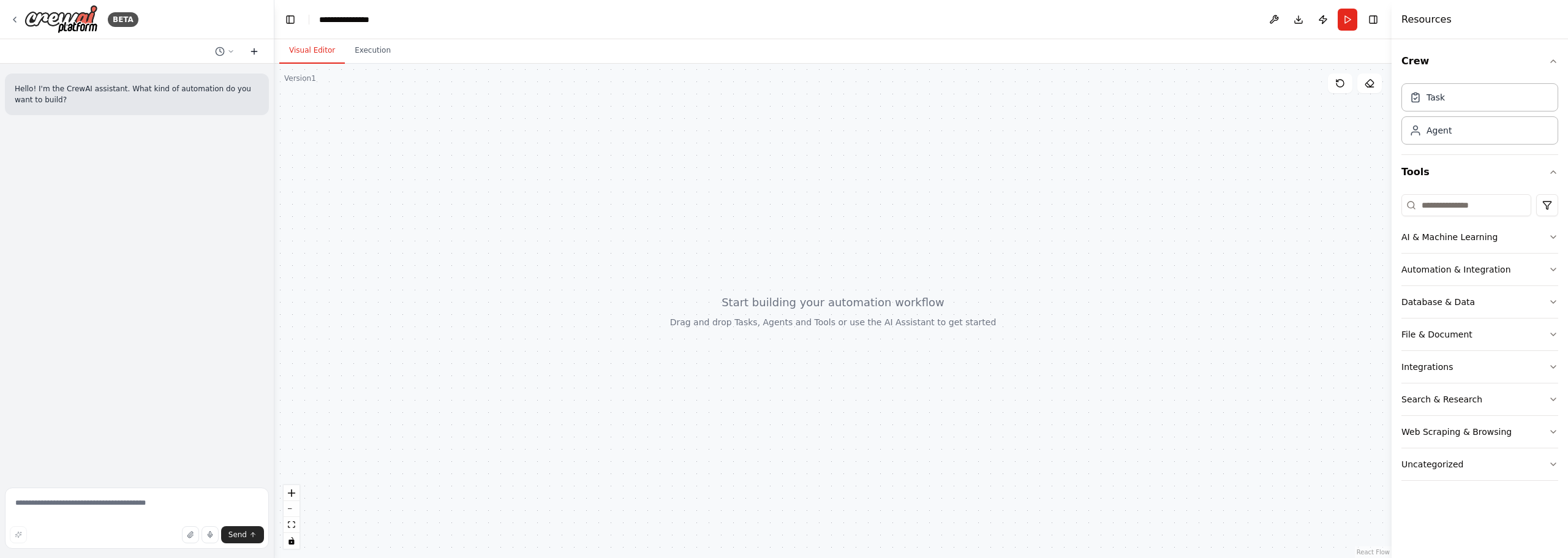
click at [256, 54] on icon at bounding box center [254, 52] width 9 height 9
